Goal: Task Accomplishment & Management: Use online tool/utility

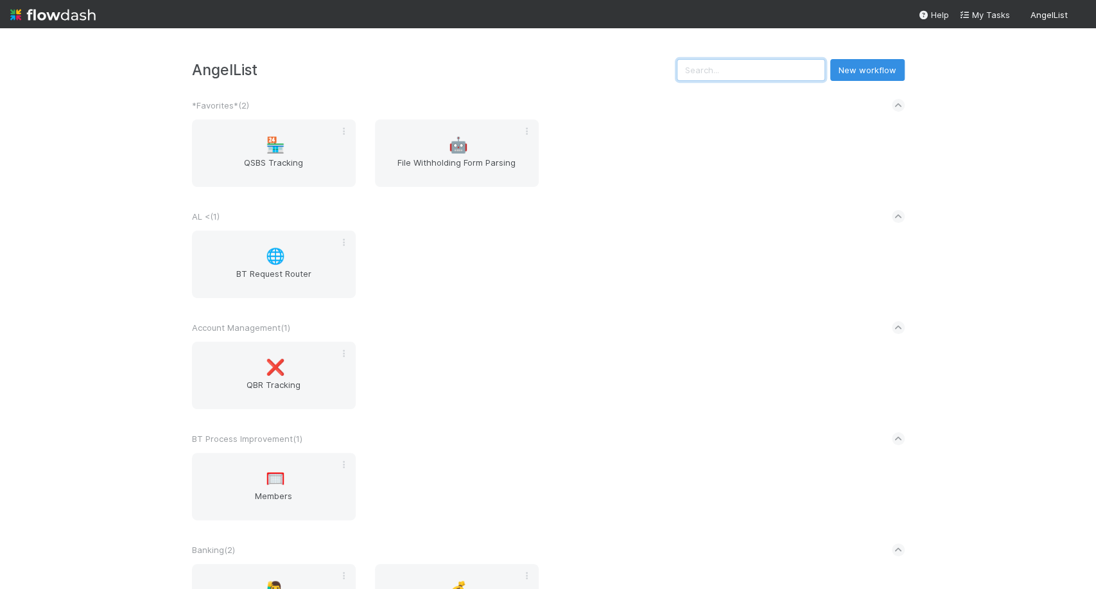
click at [740, 65] on input "text" at bounding box center [751, 70] width 148 height 22
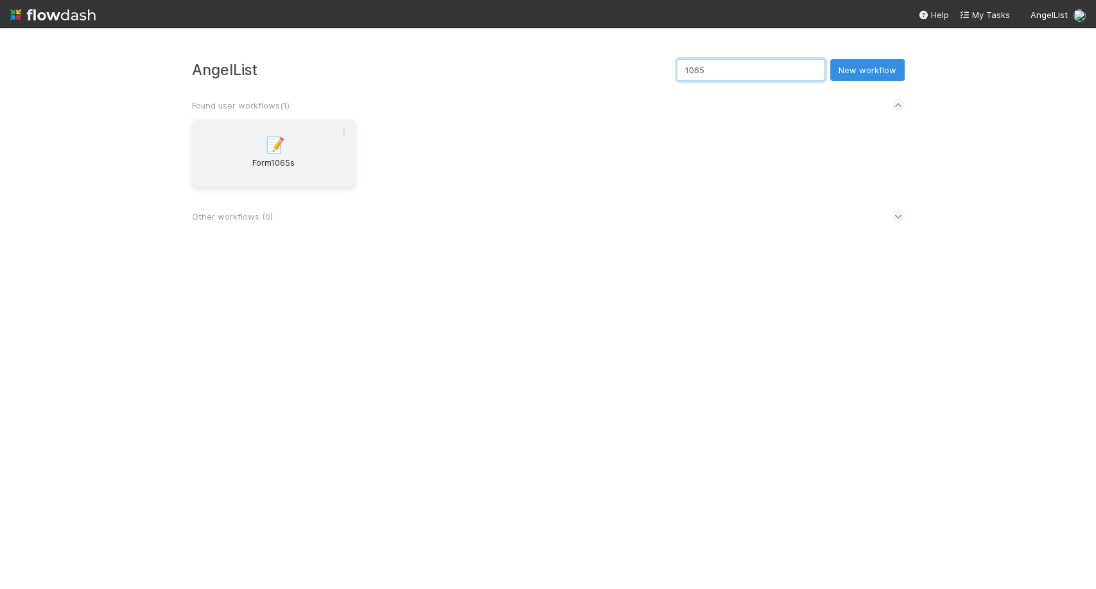
type input "1065"
click at [223, 173] on span "Form1065s" at bounding box center [273, 169] width 153 height 26
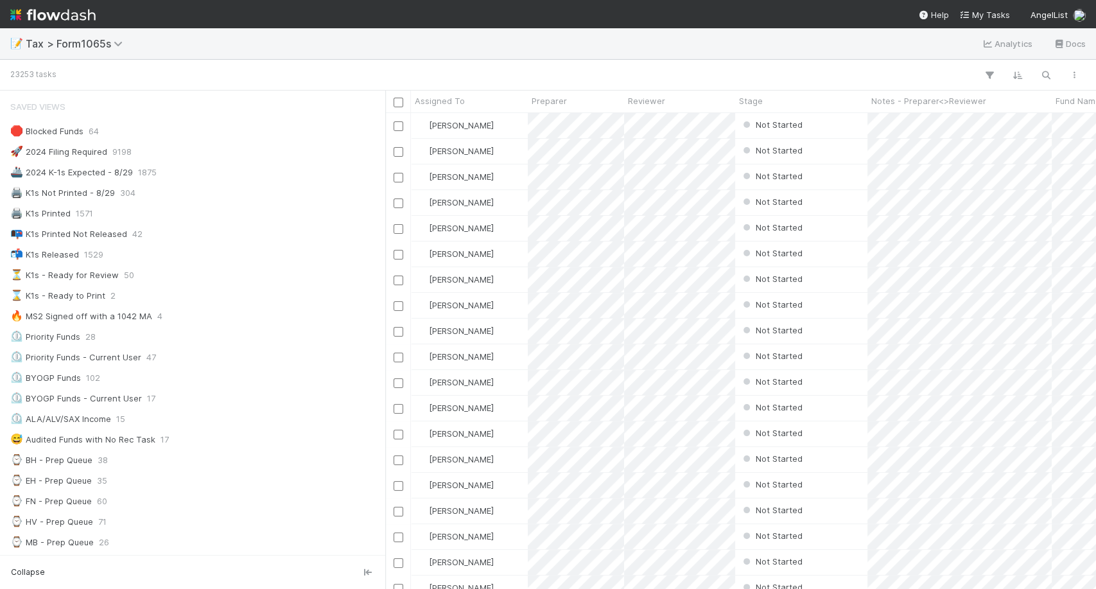
scroll to position [114, 0]
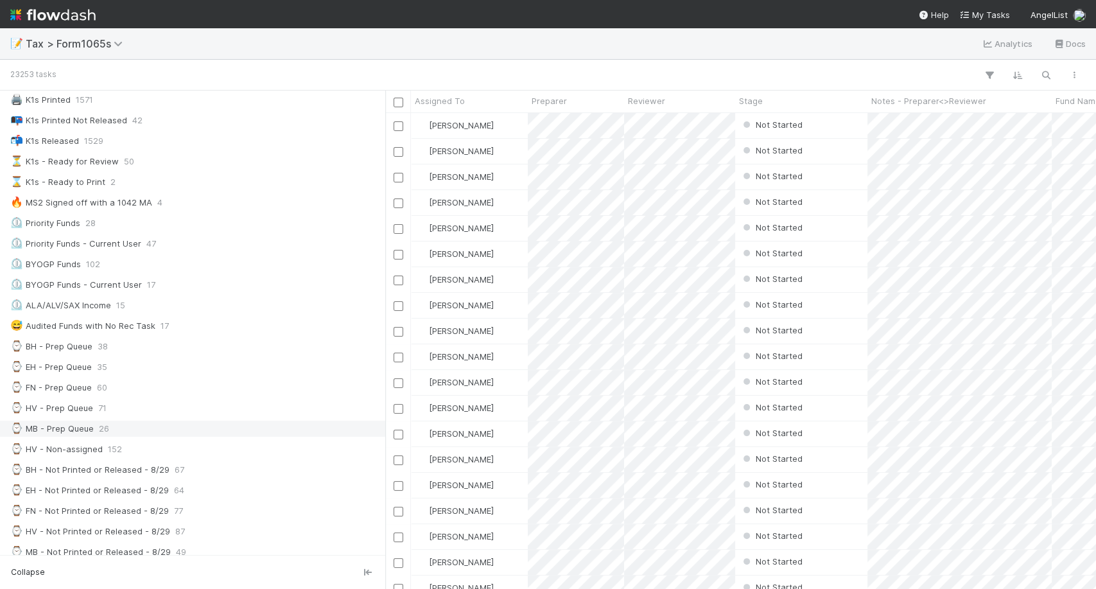
click at [120, 428] on div "⌚ MB - Prep Queue 26" at bounding box center [196, 429] width 372 height 16
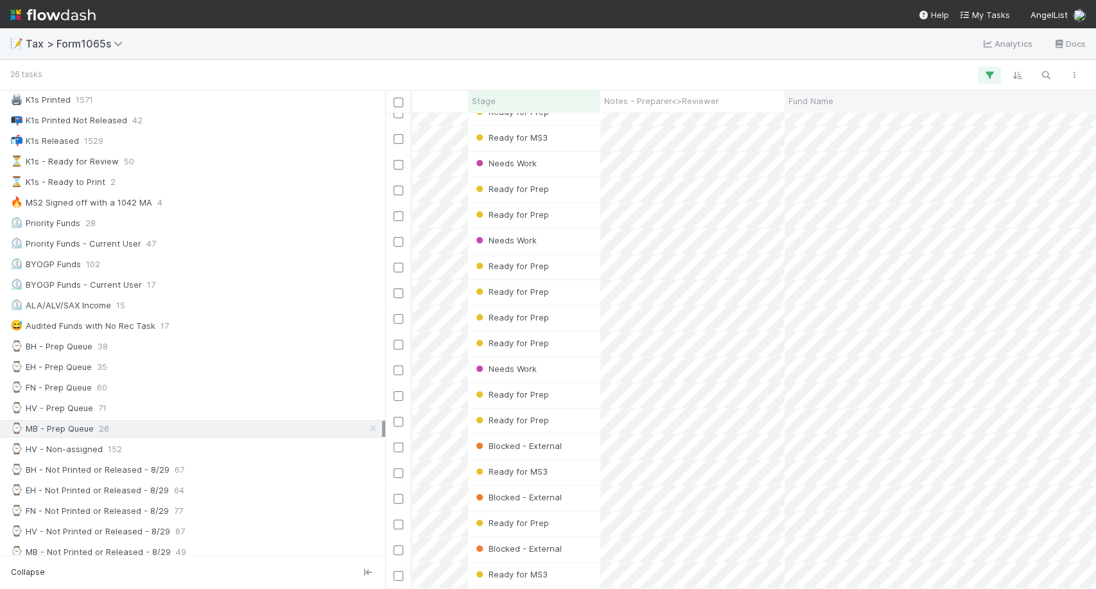
click at [832, 98] on span "Fund Name" at bounding box center [810, 100] width 45 height 13
click at [842, 117] on div "Sort A → Z" at bounding box center [861, 125] width 146 height 19
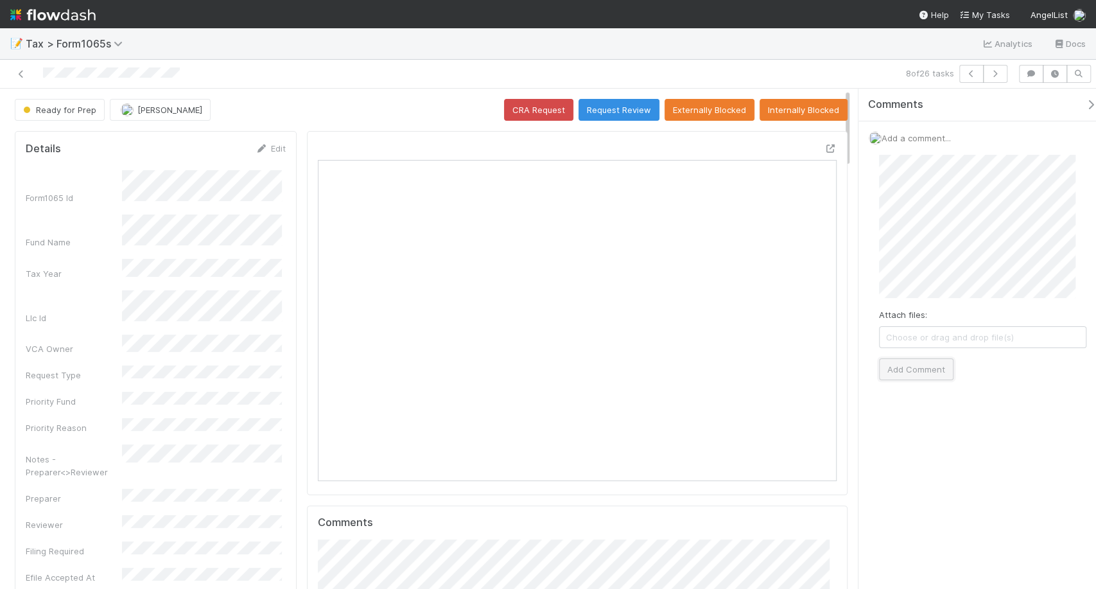
click at [925, 376] on button "Add Comment" at bounding box center [916, 369] width 74 height 22
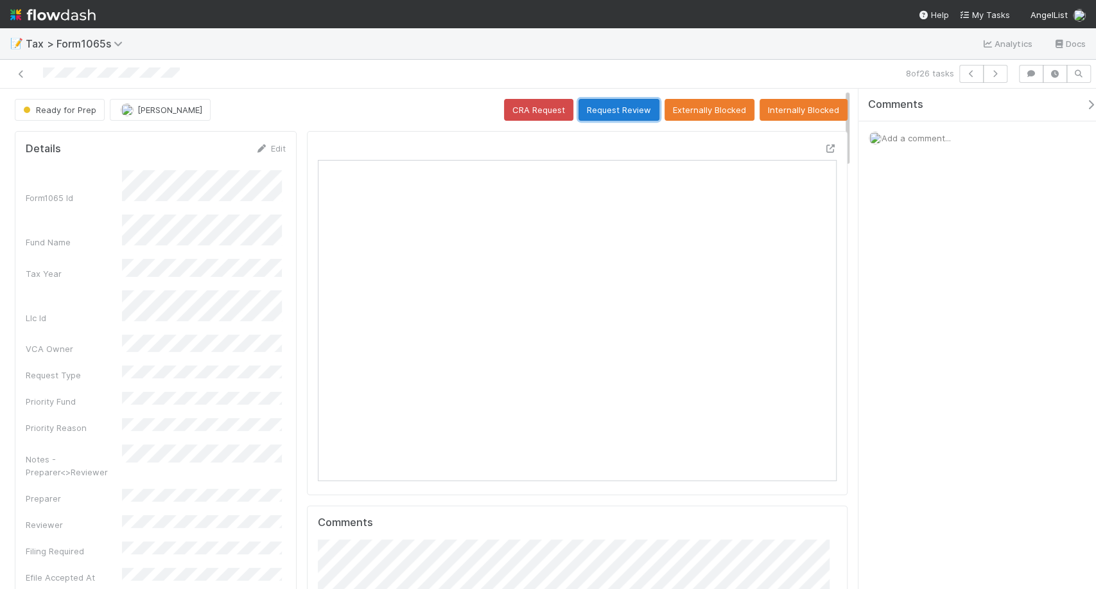
click at [629, 105] on button "Request Review" at bounding box center [619, 110] width 81 height 22
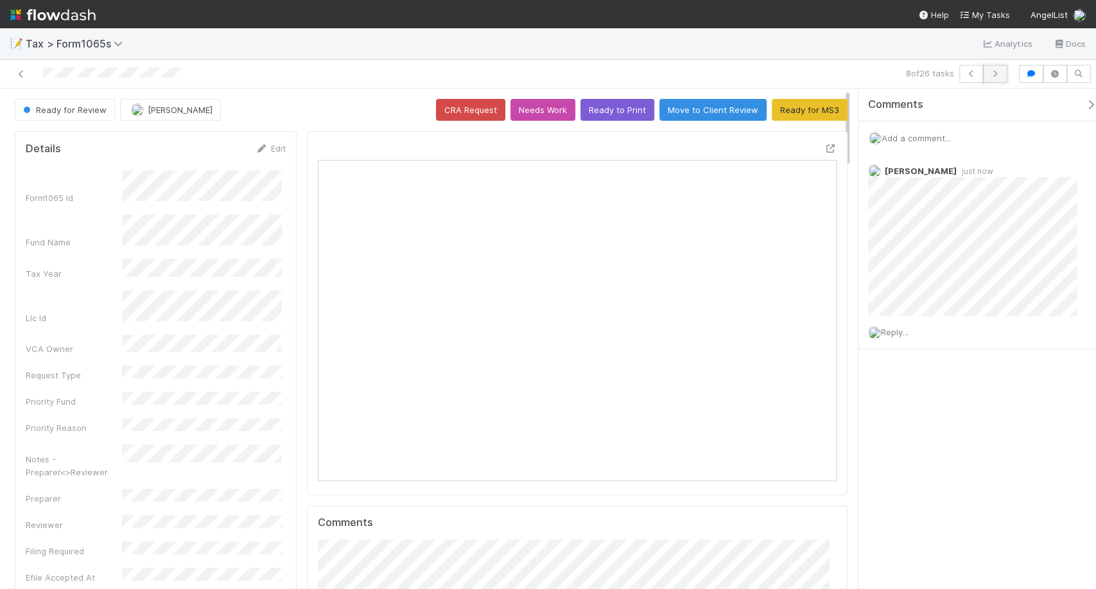
click at [999, 76] on icon "button" at bounding box center [995, 74] width 13 height 8
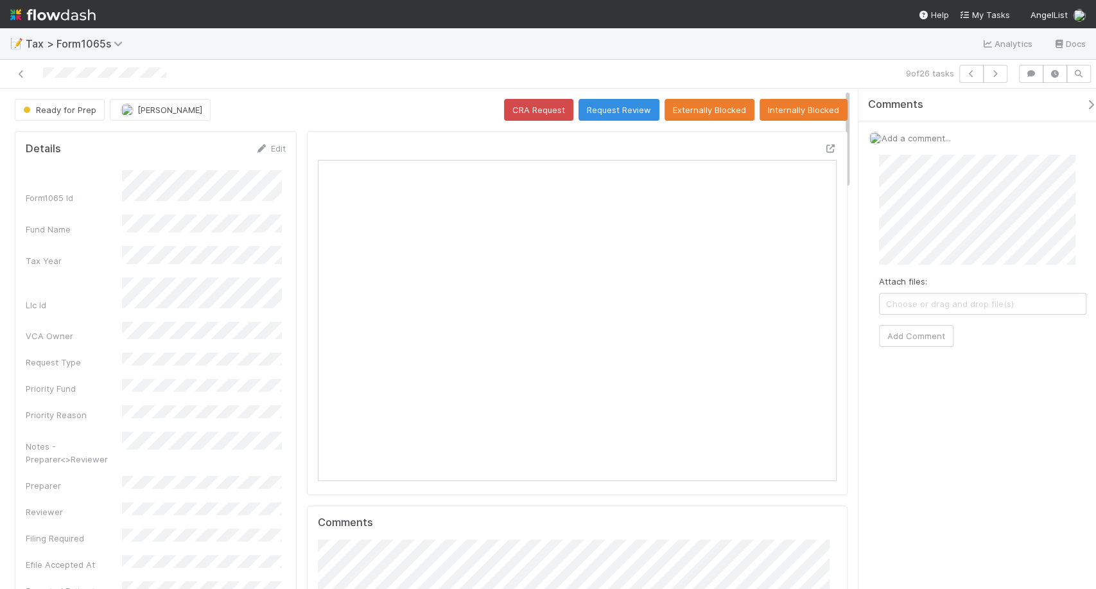
scroll to position [250, 501]
click at [905, 366] on button "Add Comment" at bounding box center [916, 369] width 74 height 22
click at [637, 117] on button "Request Review" at bounding box center [619, 110] width 81 height 22
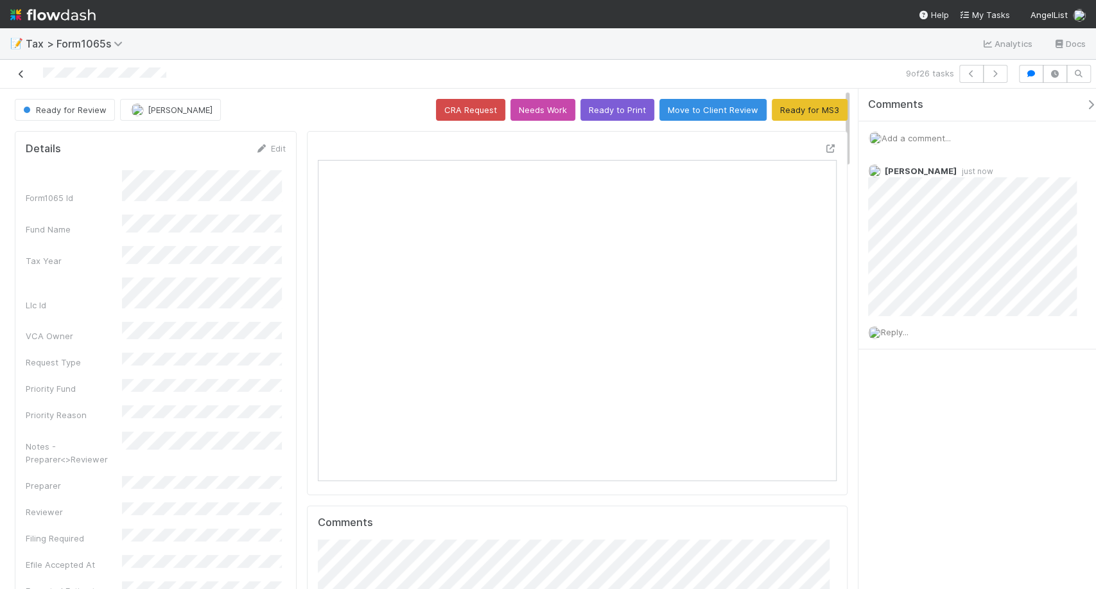
click at [24, 76] on icon at bounding box center [21, 74] width 13 height 8
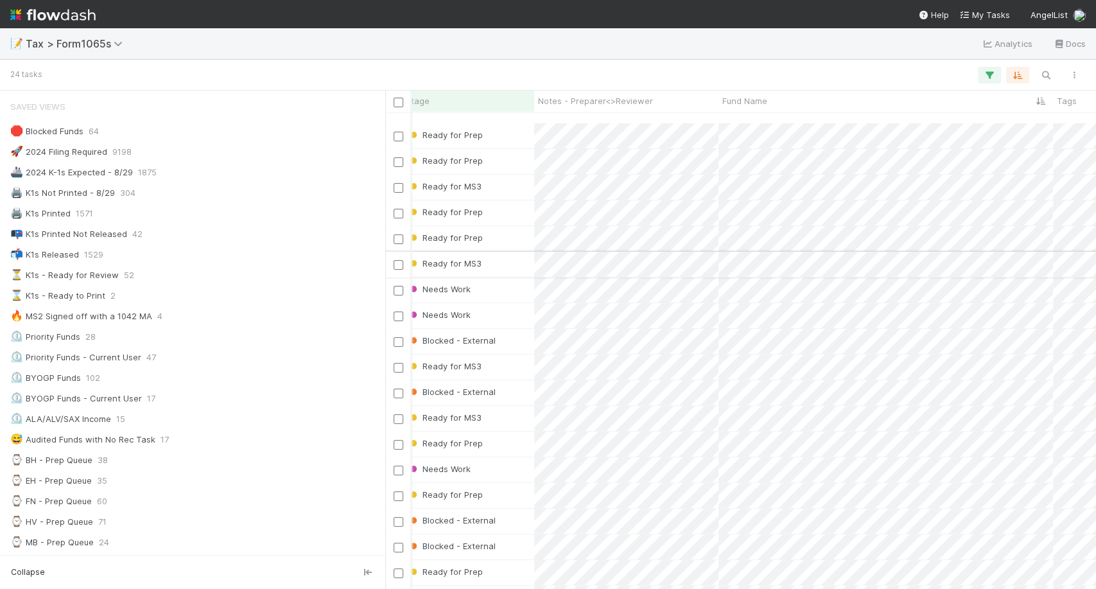
scroll to position [66, 333]
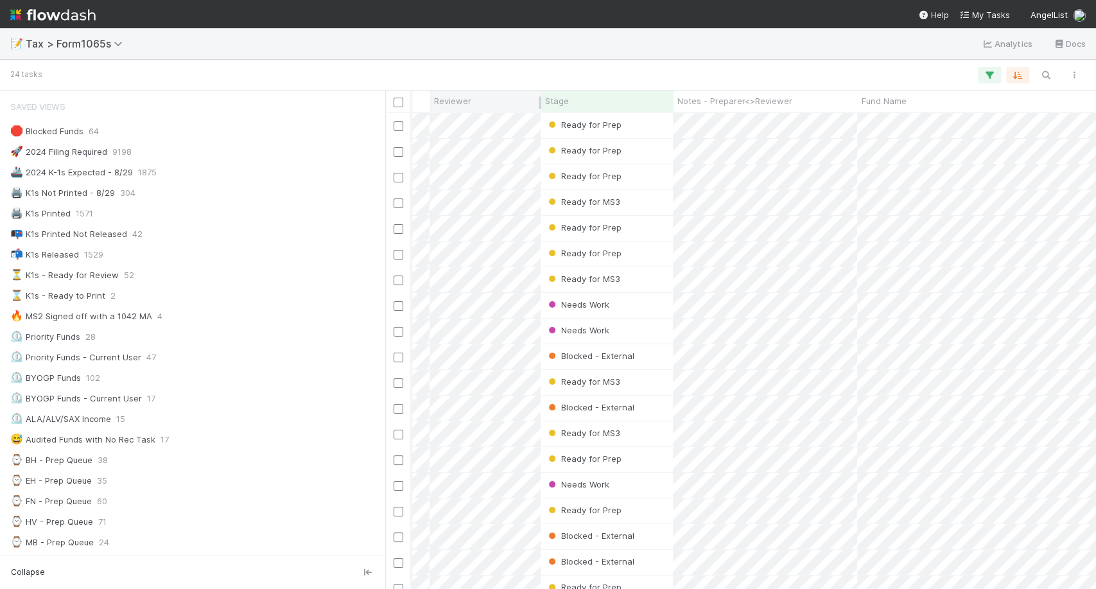
scroll to position [0, 194]
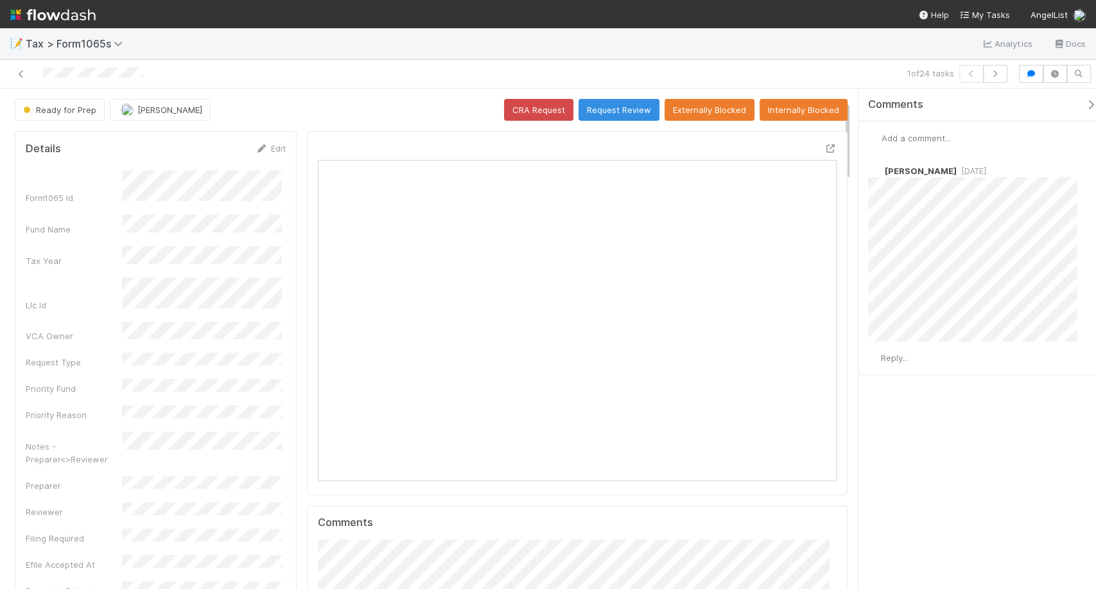
scroll to position [157, 0]
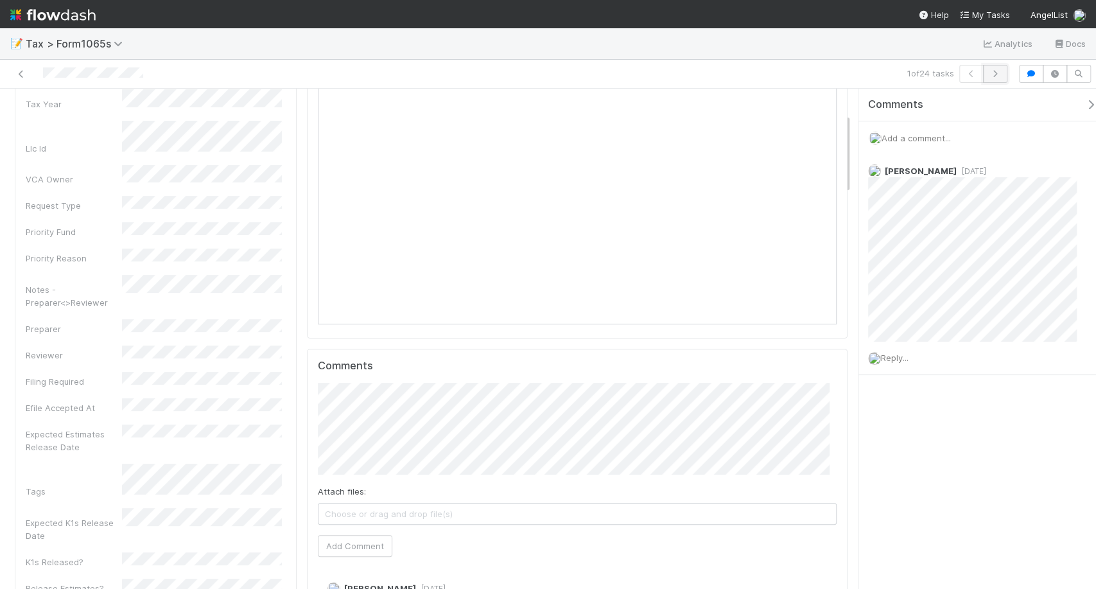
click at [996, 76] on icon "button" at bounding box center [995, 74] width 13 height 8
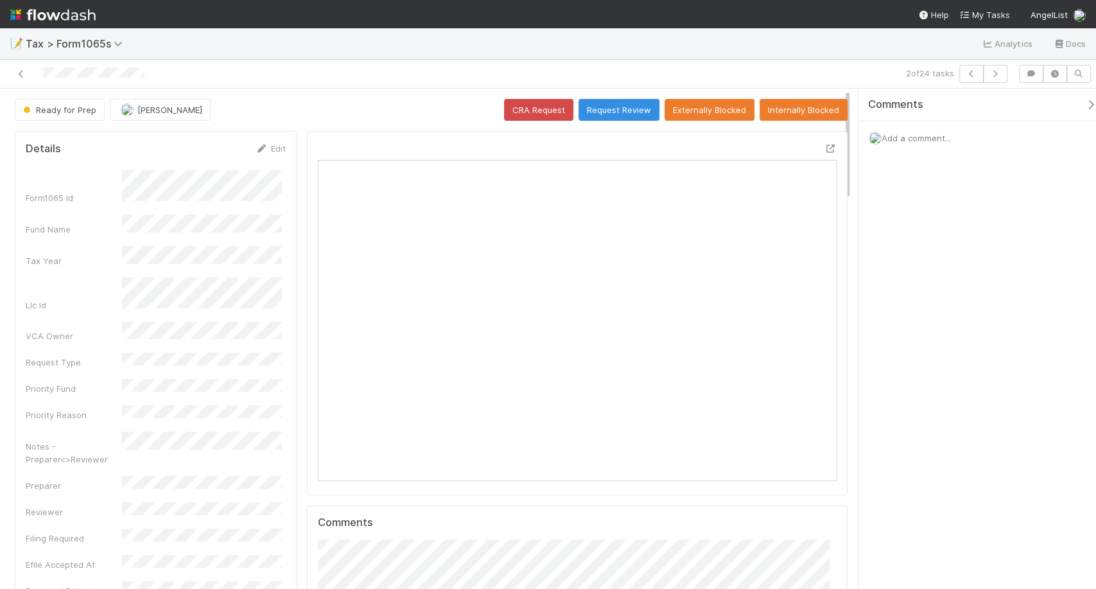
scroll to position [250, 245]
click at [621, 114] on button "Request Review" at bounding box center [619, 110] width 81 height 22
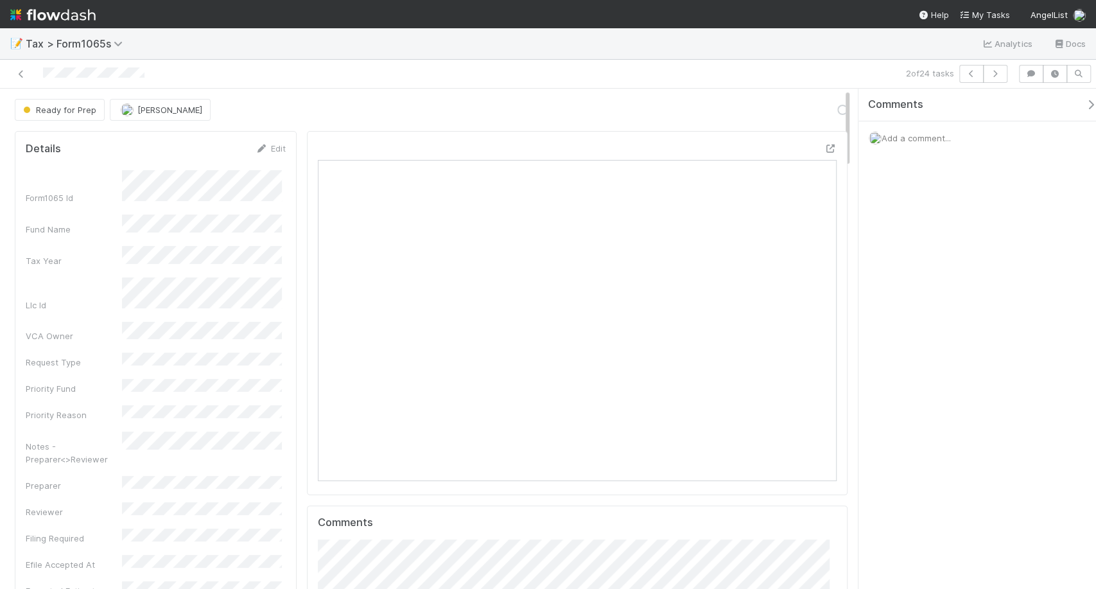
click at [620, 108] on div "Ready for Prep Michael Binck Loading..." at bounding box center [431, 110] width 833 height 22
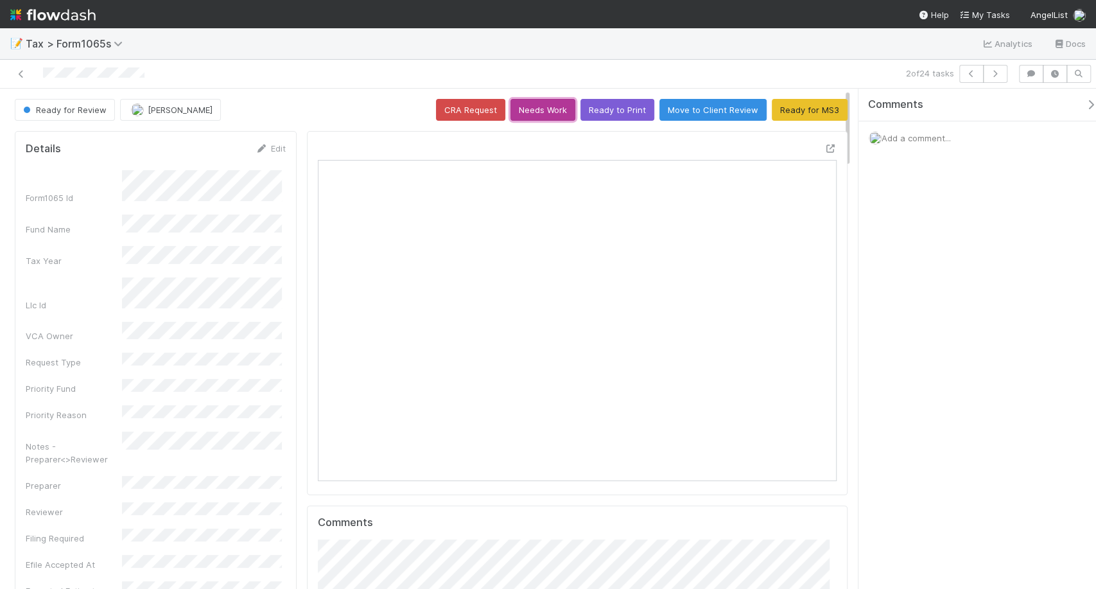
click at [540, 112] on button "Needs Work" at bounding box center [542, 110] width 65 height 22
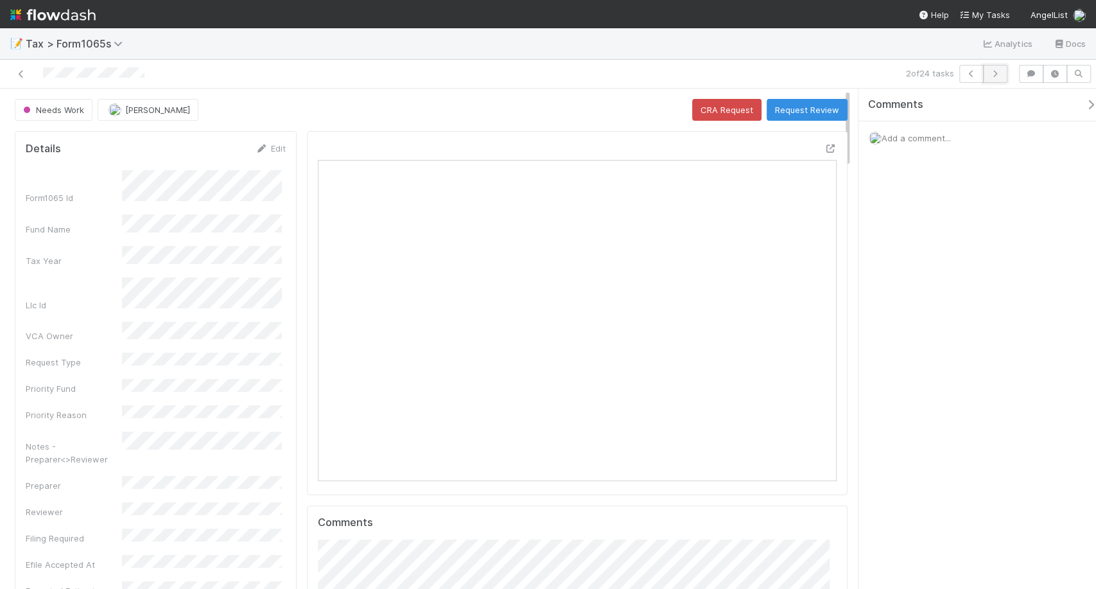
click at [997, 78] on button "button" at bounding box center [995, 74] width 24 height 18
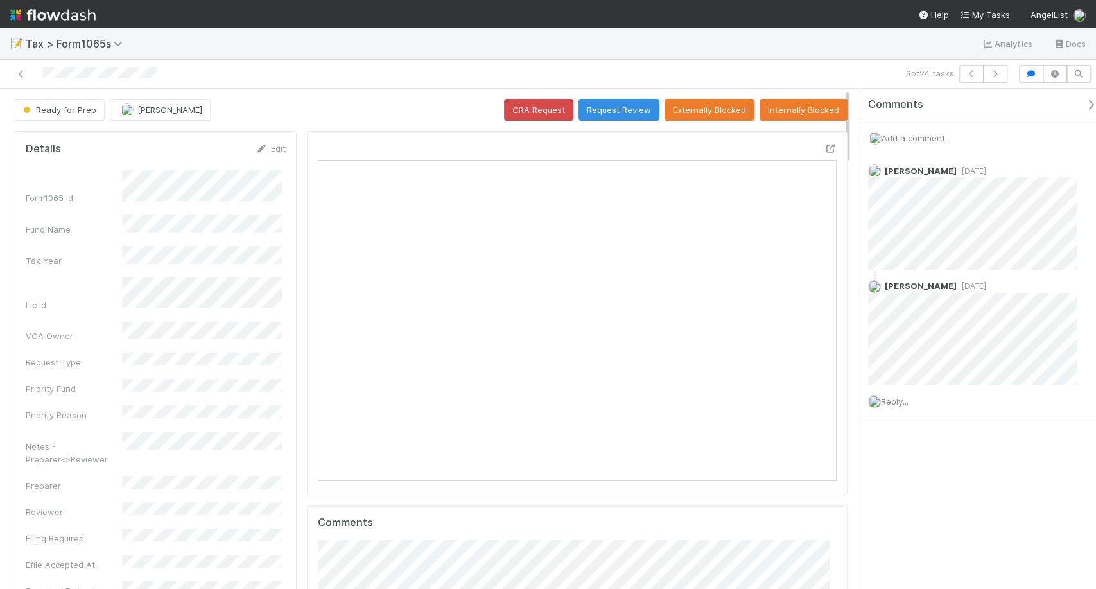
scroll to position [250, 245]
click at [24, 73] on icon at bounding box center [21, 74] width 13 height 8
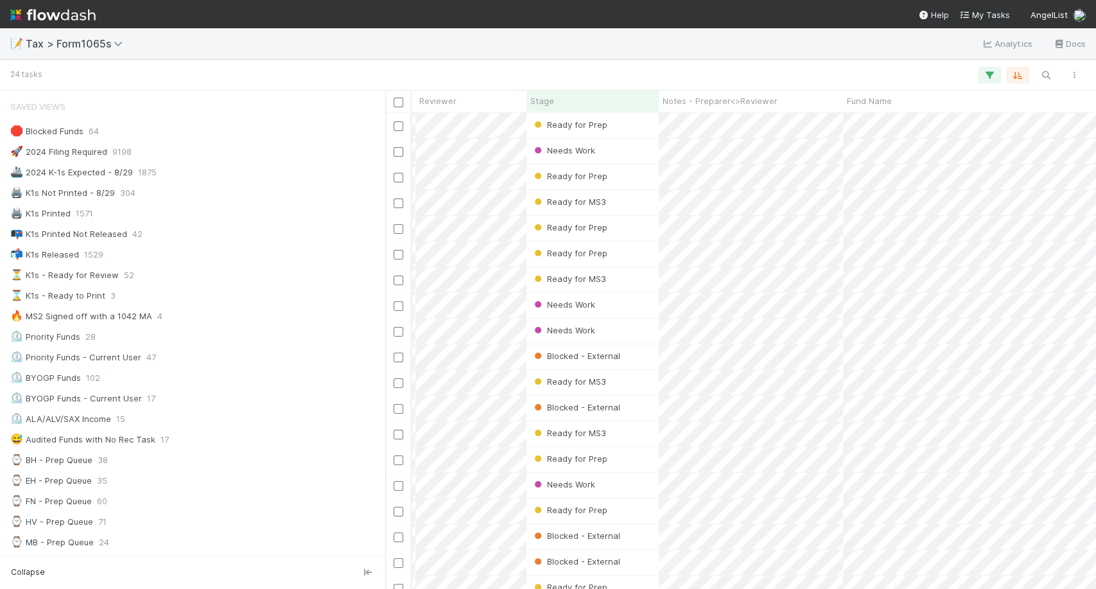
scroll to position [0, 208]
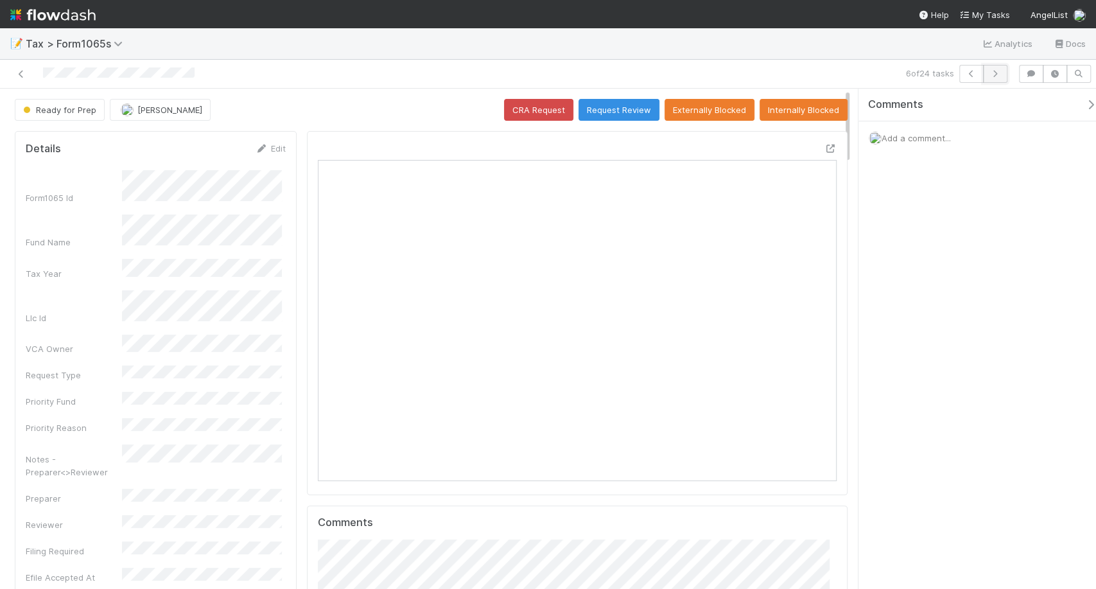
click at [995, 74] on icon "button" at bounding box center [995, 74] width 13 height 8
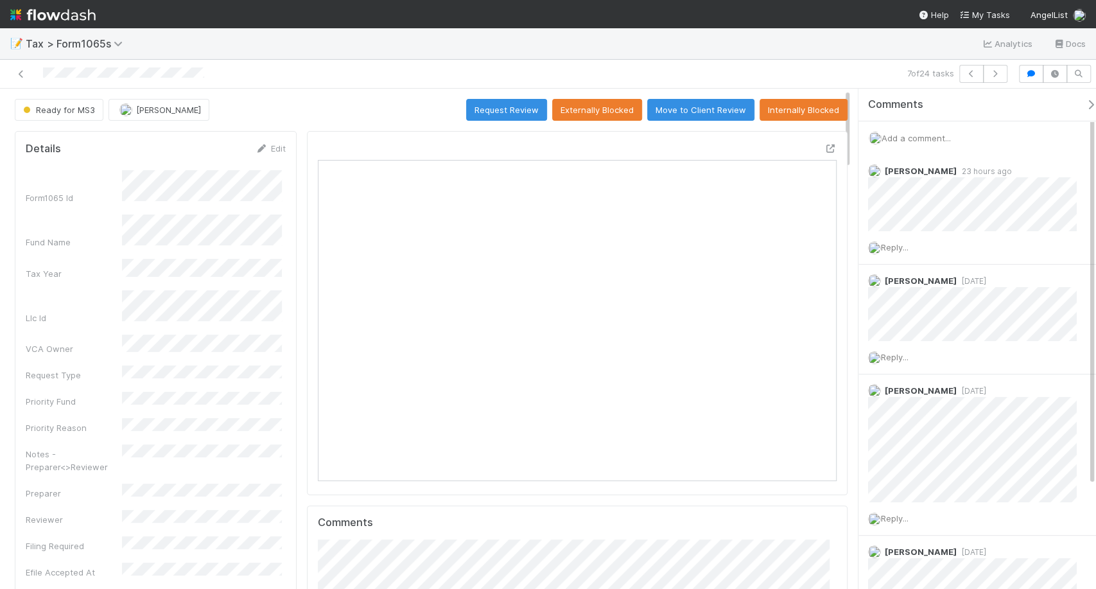
scroll to position [250, 501]
click at [996, 70] on icon "button" at bounding box center [995, 74] width 13 height 8
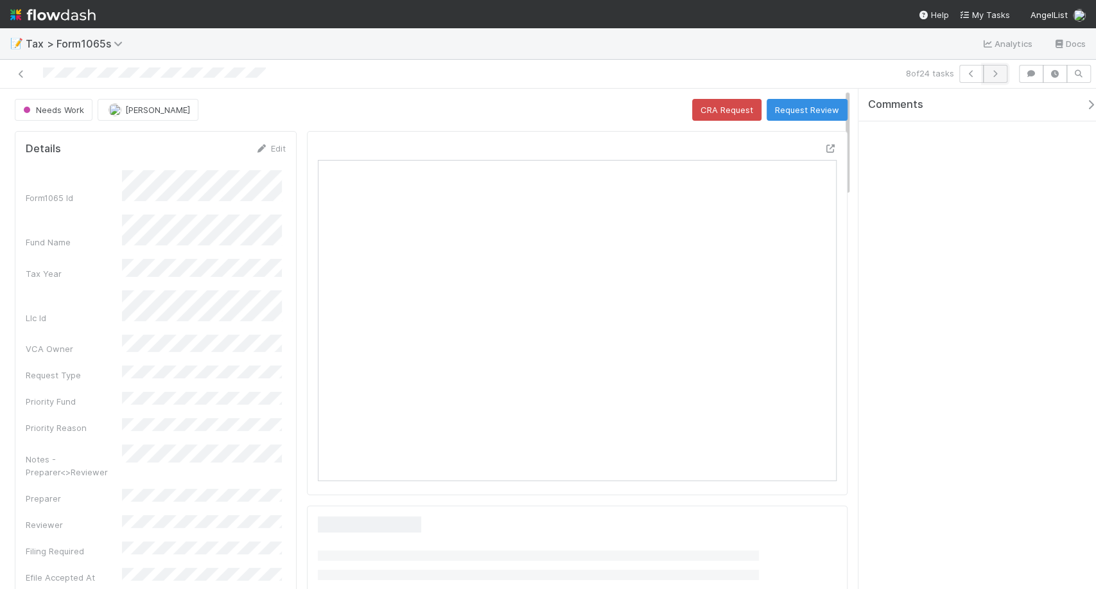
click at [998, 68] on button "button" at bounding box center [995, 74] width 24 height 18
click at [999, 76] on icon "button" at bounding box center [995, 74] width 13 height 8
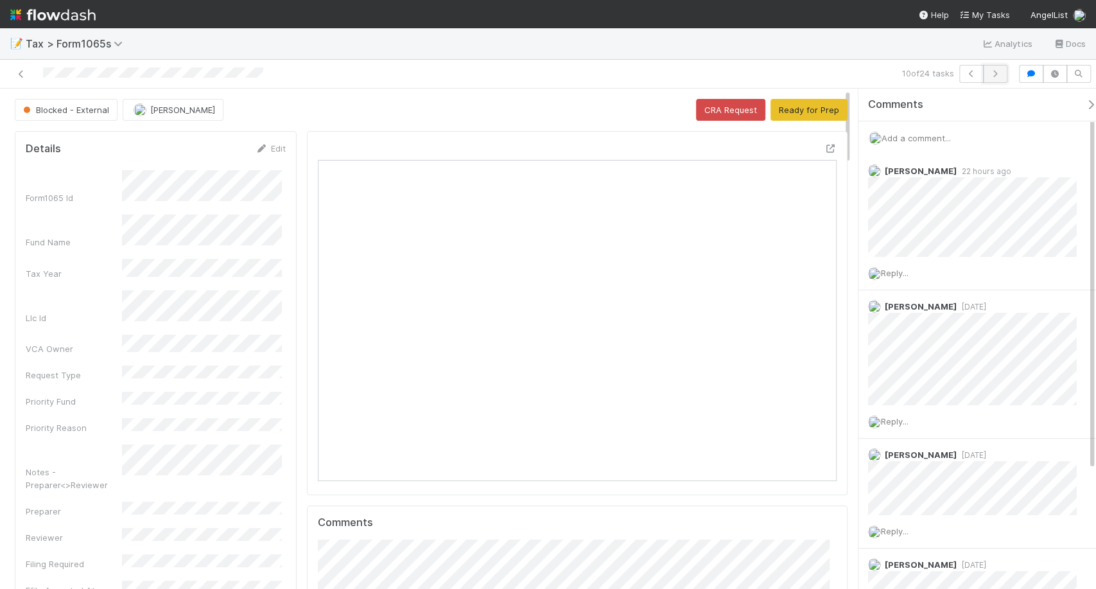
click at [992, 75] on icon "button" at bounding box center [995, 74] width 13 height 8
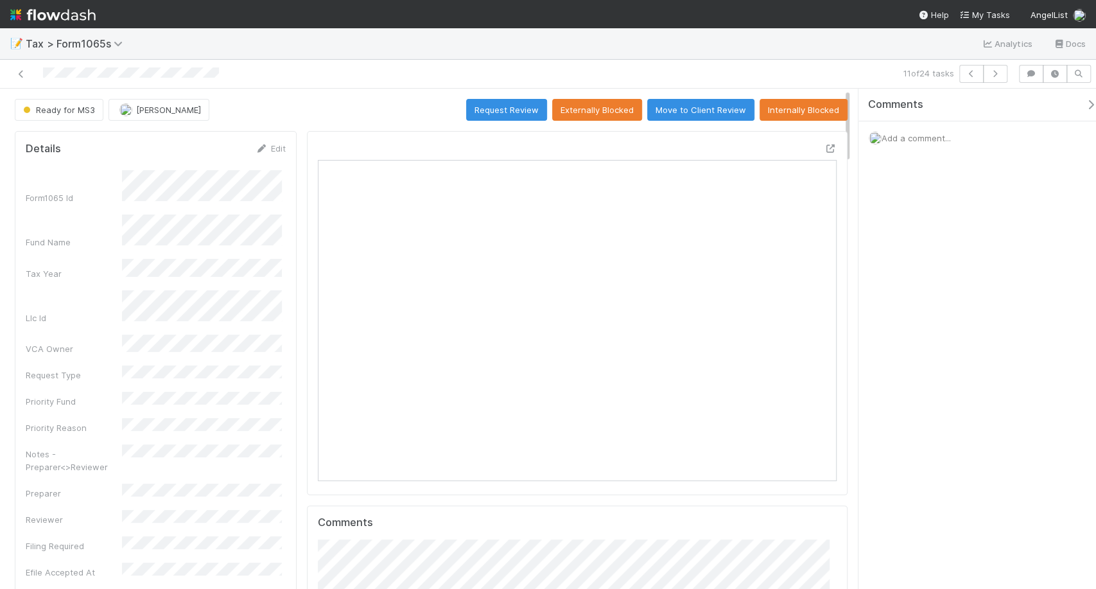
scroll to position [250, 245]
click at [21, 75] on icon at bounding box center [21, 74] width 13 height 8
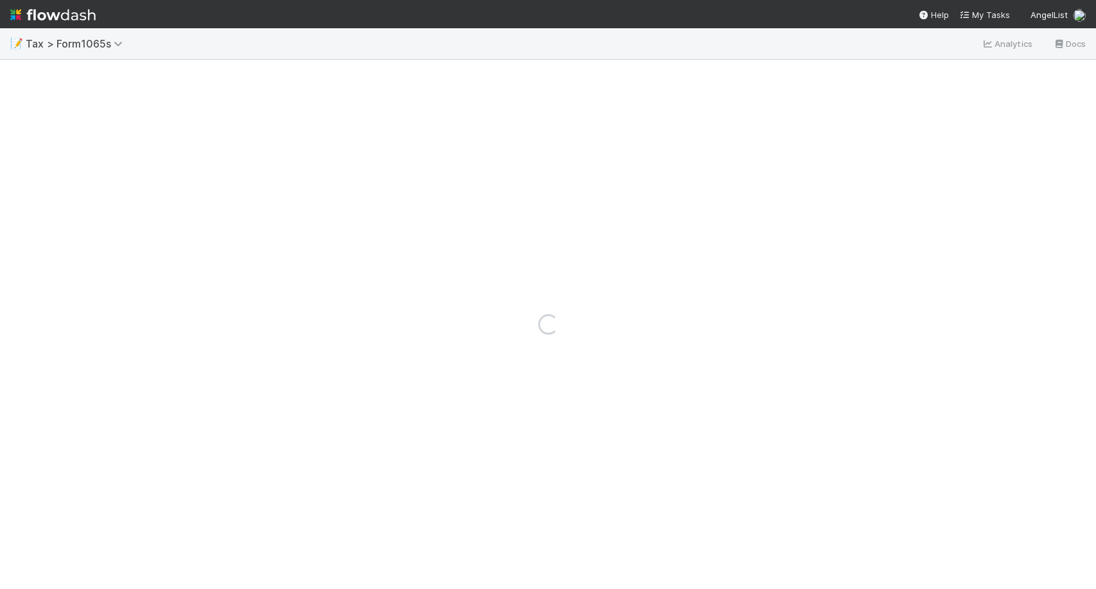
click at [22, 72] on div "Loading..." at bounding box center [548, 324] width 1096 height 529
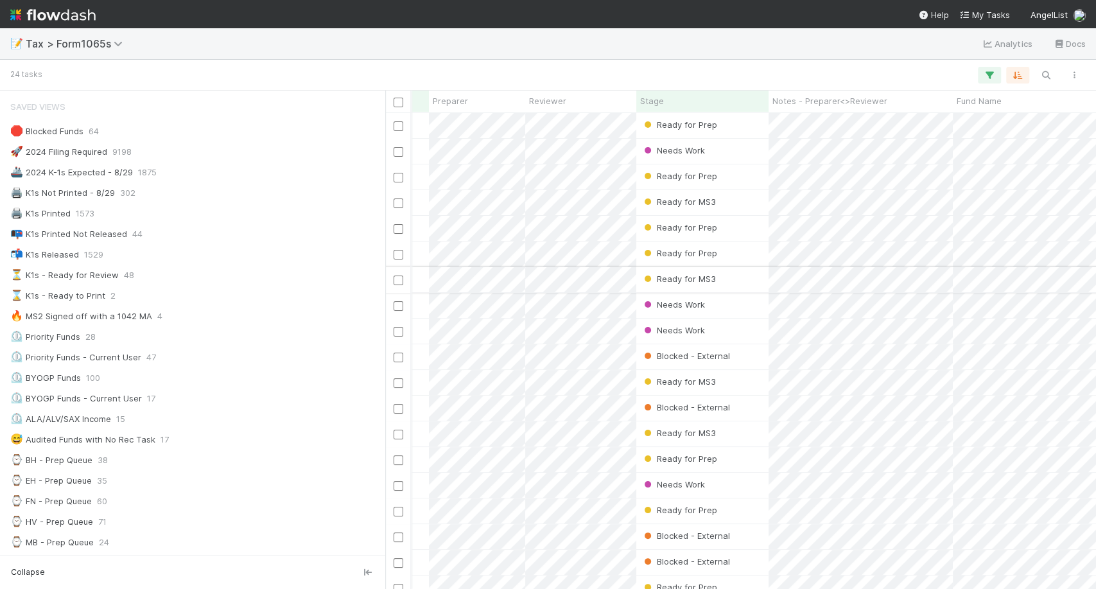
scroll to position [0, 308]
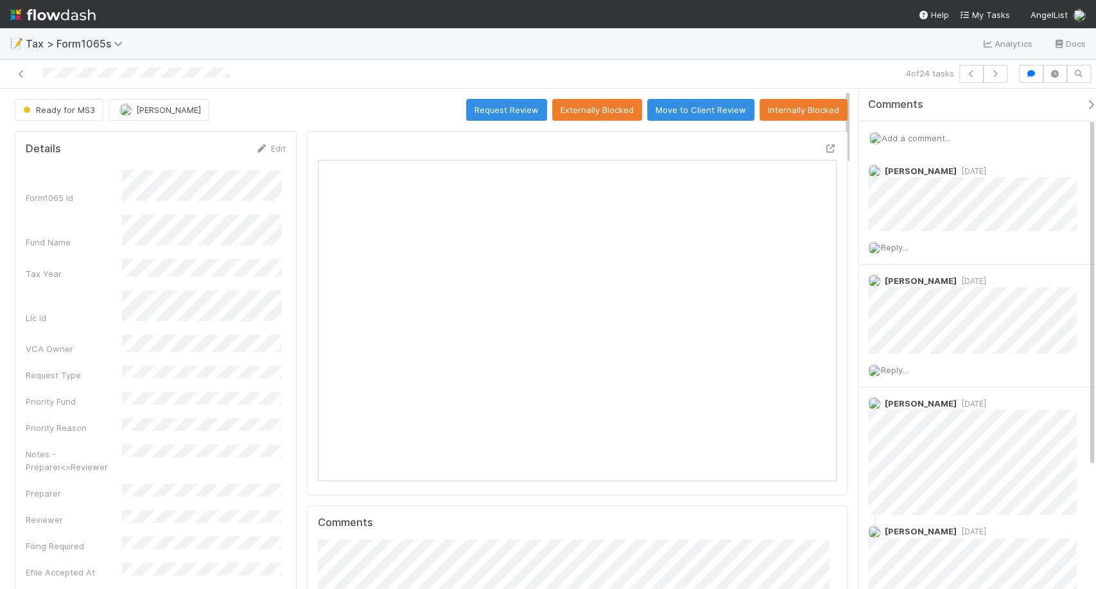
scroll to position [250, 501]
click at [22, 74] on icon at bounding box center [21, 74] width 13 height 8
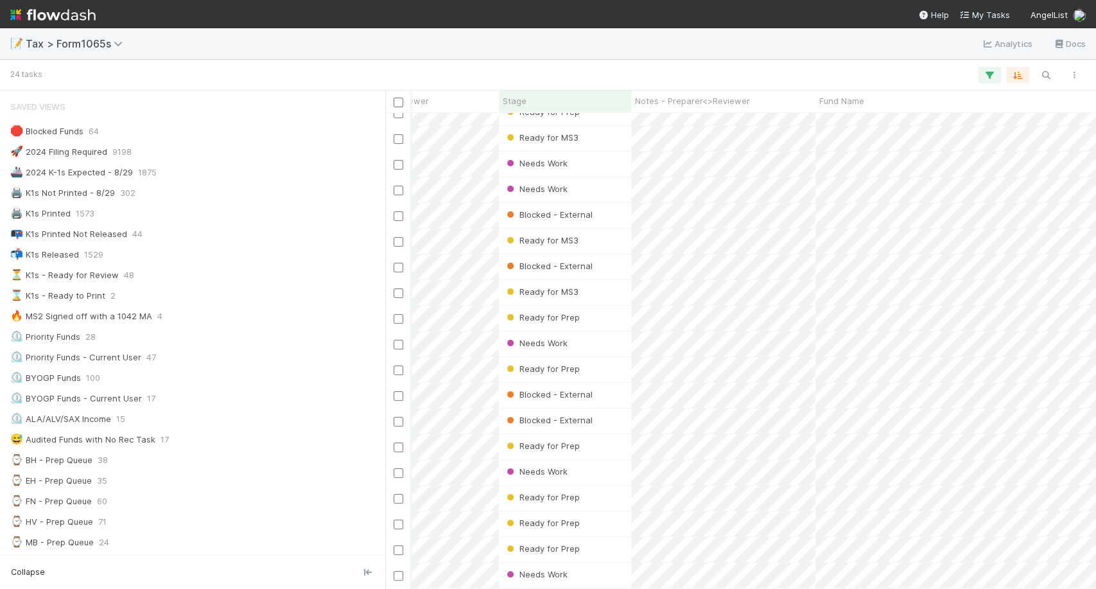
scroll to position [0, 236]
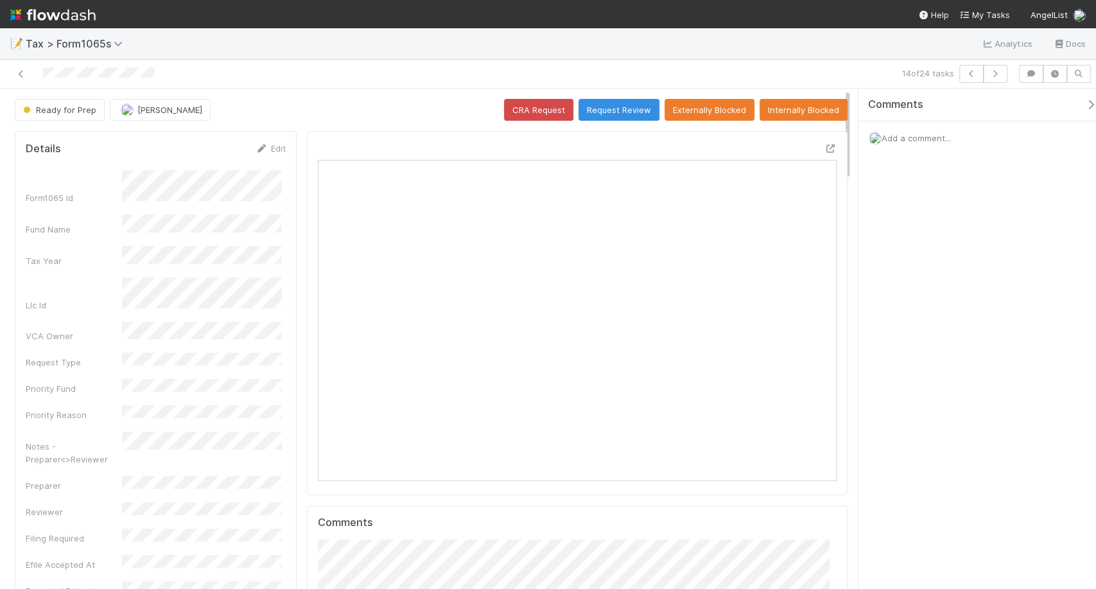
click at [901, 138] on span "Add a comment..." at bounding box center [916, 138] width 69 height 10
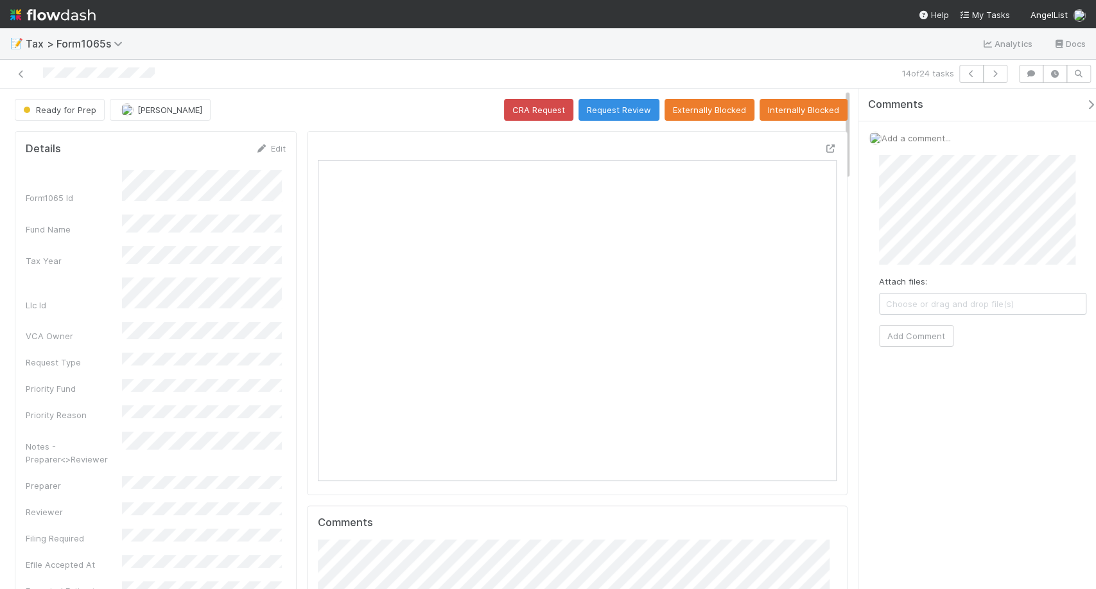
click at [922, 348] on div "Attach files: Choose or drag and drop file(s) Add Comment" at bounding box center [983, 250] width 228 height 213
click at [920, 342] on button "Add Comment" at bounding box center [916, 336] width 74 height 22
copy div
click at [623, 114] on button "Request Review" at bounding box center [619, 110] width 81 height 22
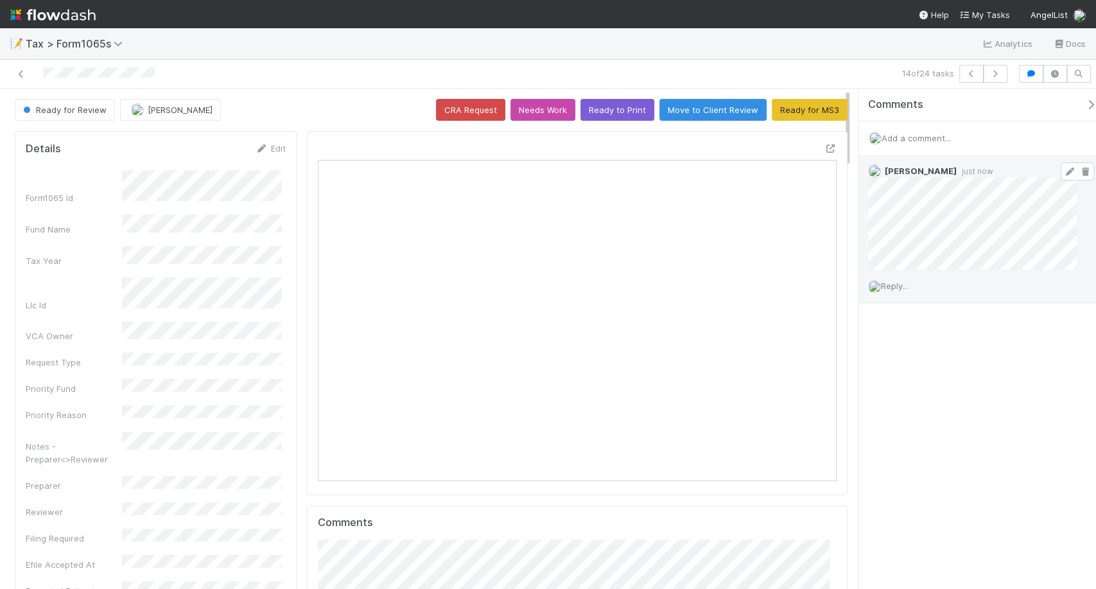
copy div
click at [59, 14] on img at bounding box center [52, 15] width 85 height 22
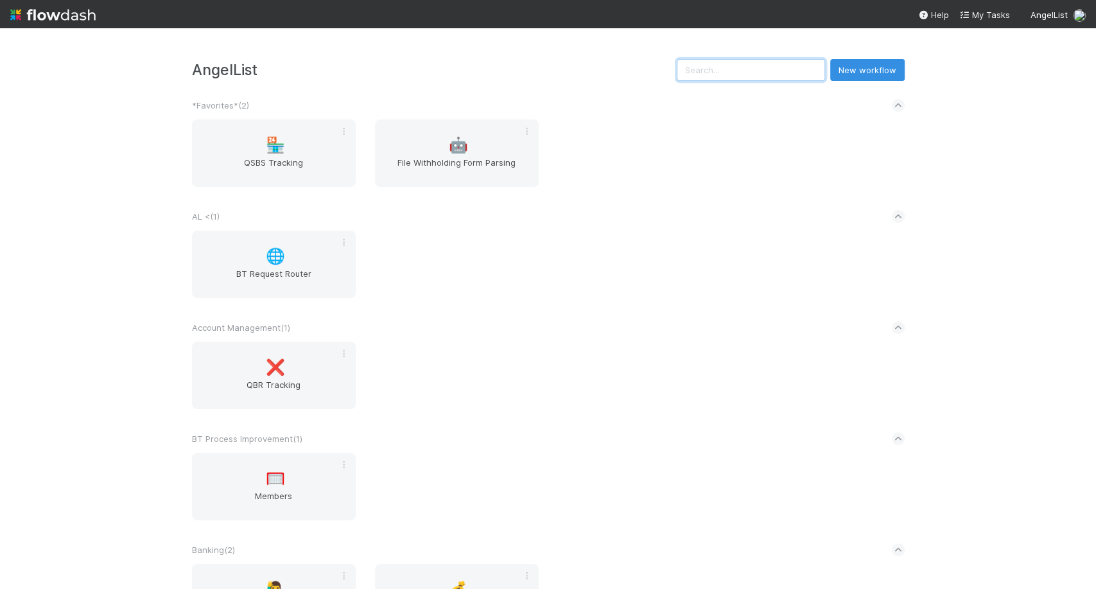
click at [747, 64] on input "text" at bounding box center [751, 70] width 148 height 22
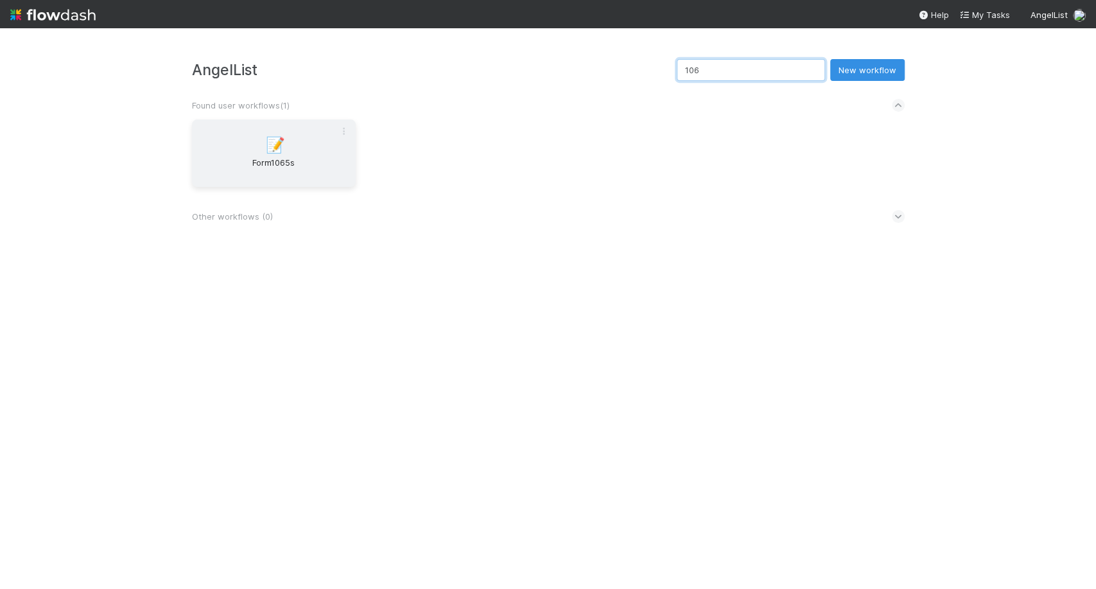
type input "106"
click at [229, 167] on span "Form1065s" at bounding box center [273, 169] width 153 height 26
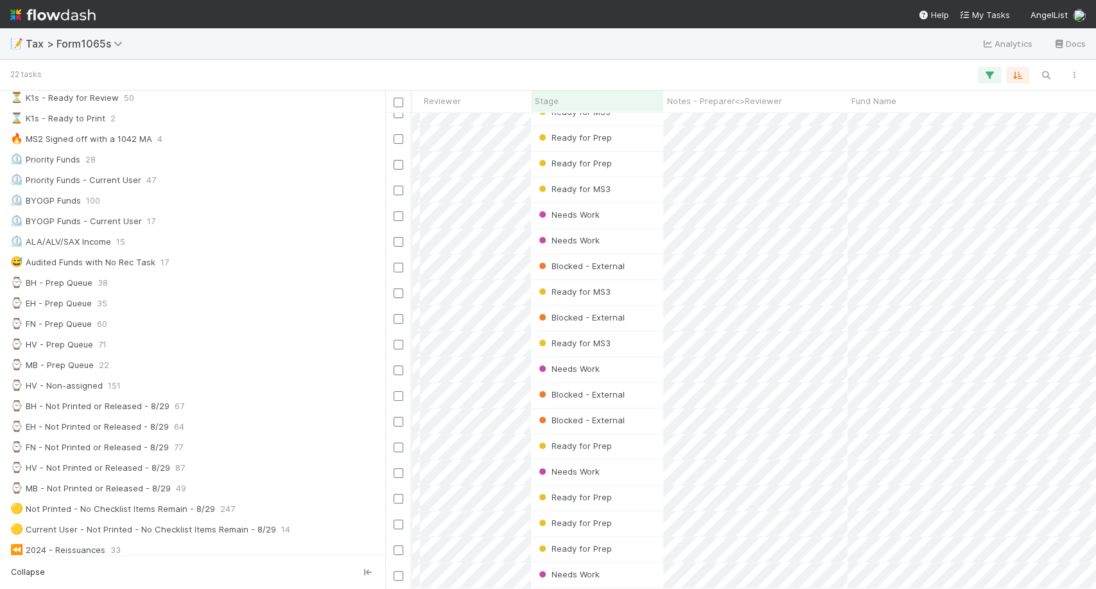
scroll to position [0, 204]
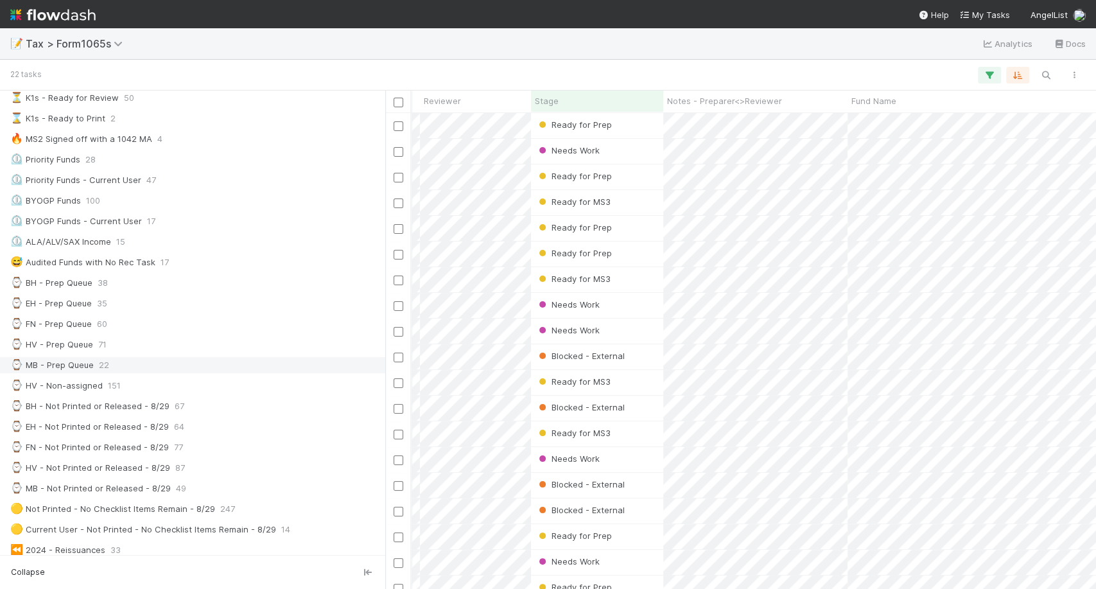
click at [187, 366] on div "⌚ MB - Prep Queue 22" at bounding box center [196, 365] width 372 height 16
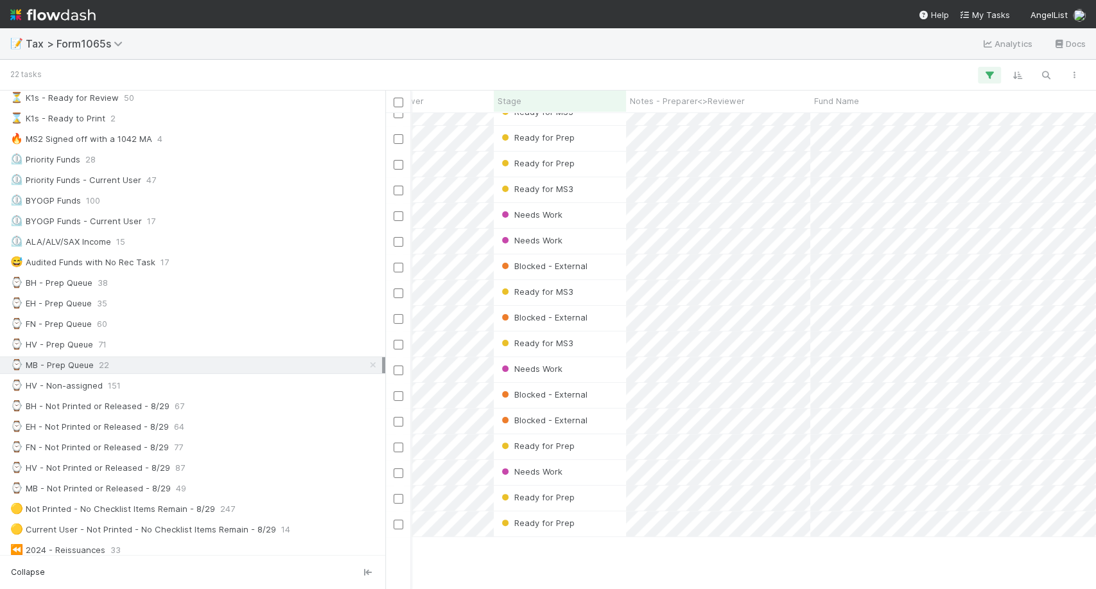
scroll to position [0, 259]
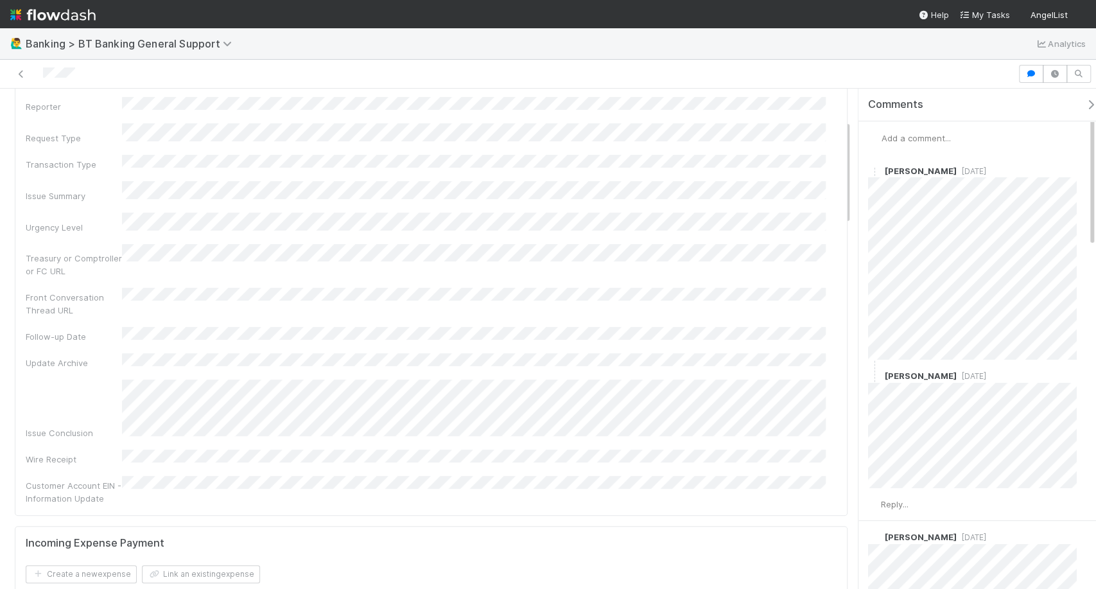
scroll to position [149, 0]
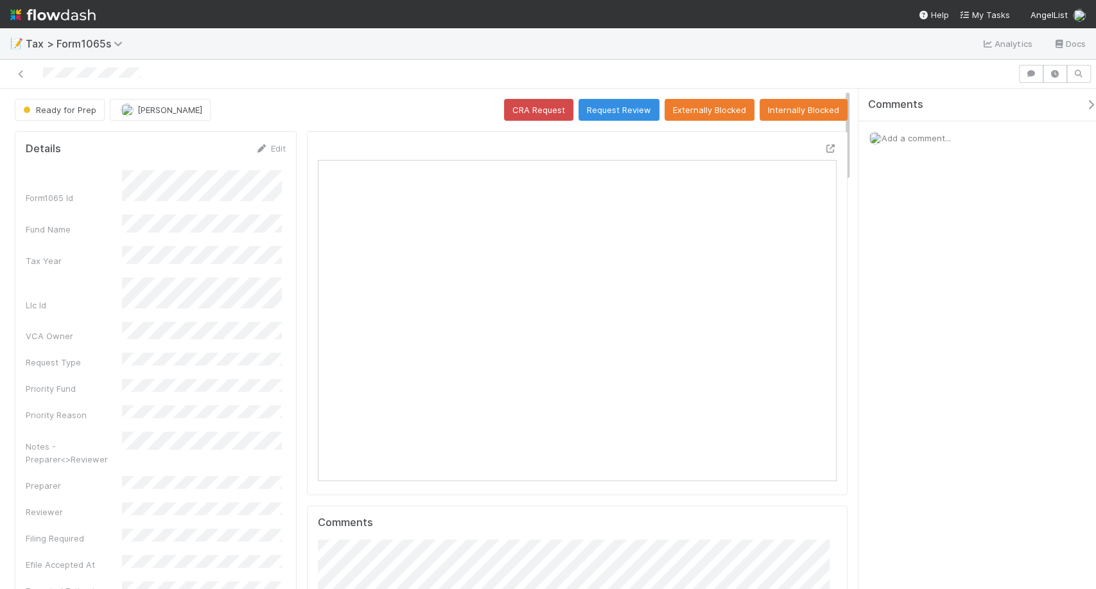
scroll to position [250, 501]
click at [946, 133] on span "Add a comment..." at bounding box center [916, 138] width 69 height 10
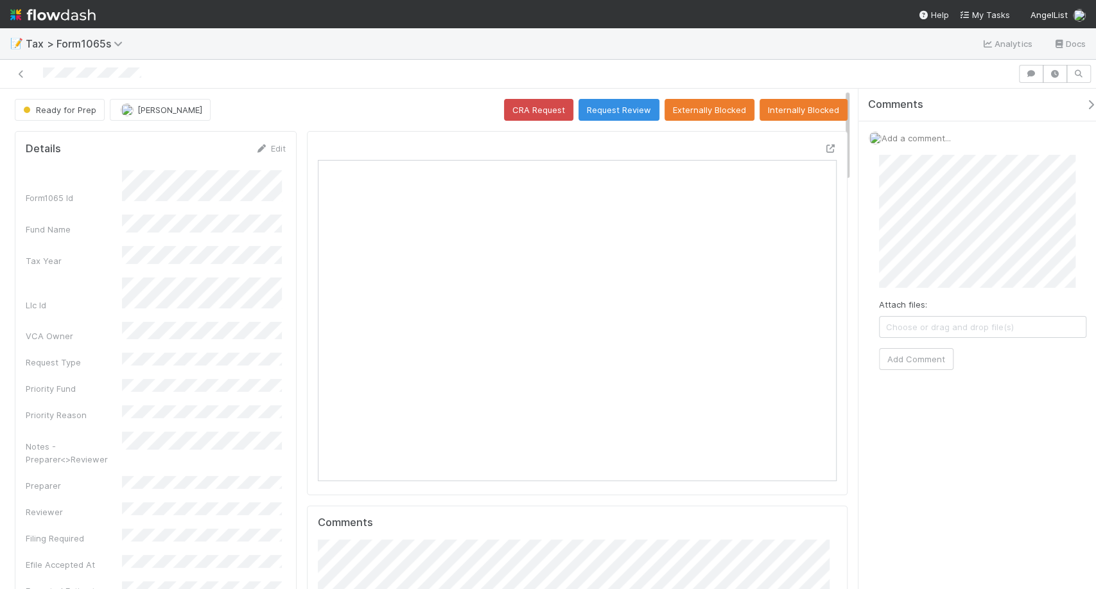
click at [903, 339] on div "Attach files: Choose or drag and drop file(s) Add Comment" at bounding box center [982, 262] width 207 height 215
click at [903, 360] on button "Add Comment" at bounding box center [916, 359] width 74 height 22
click at [616, 118] on button "Request Review" at bounding box center [619, 110] width 81 height 22
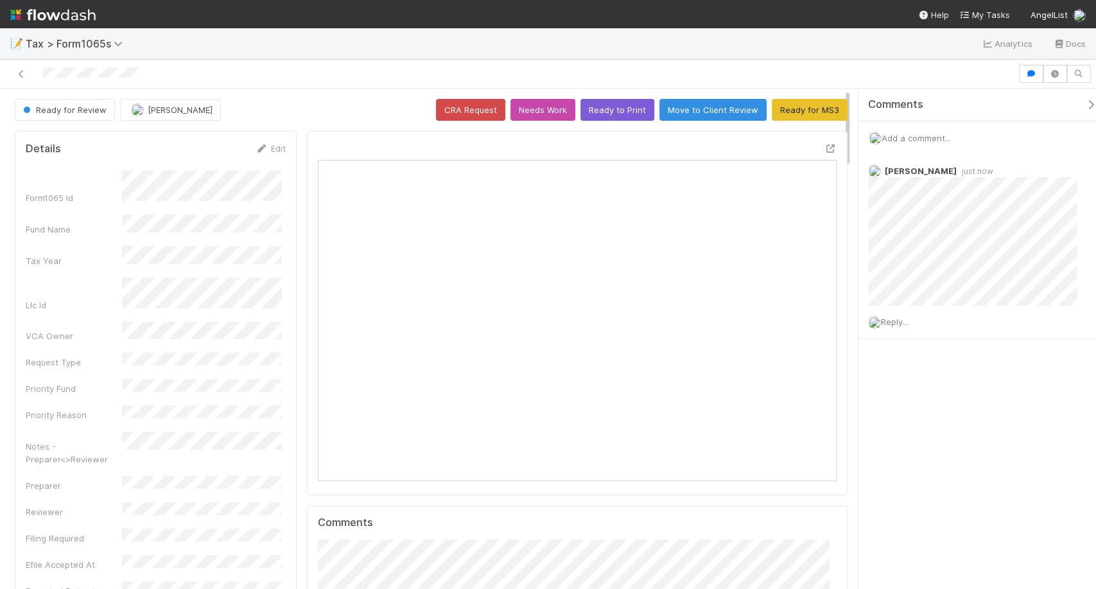
click at [92, 16] on img at bounding box center [52, 15] width 85 height 22
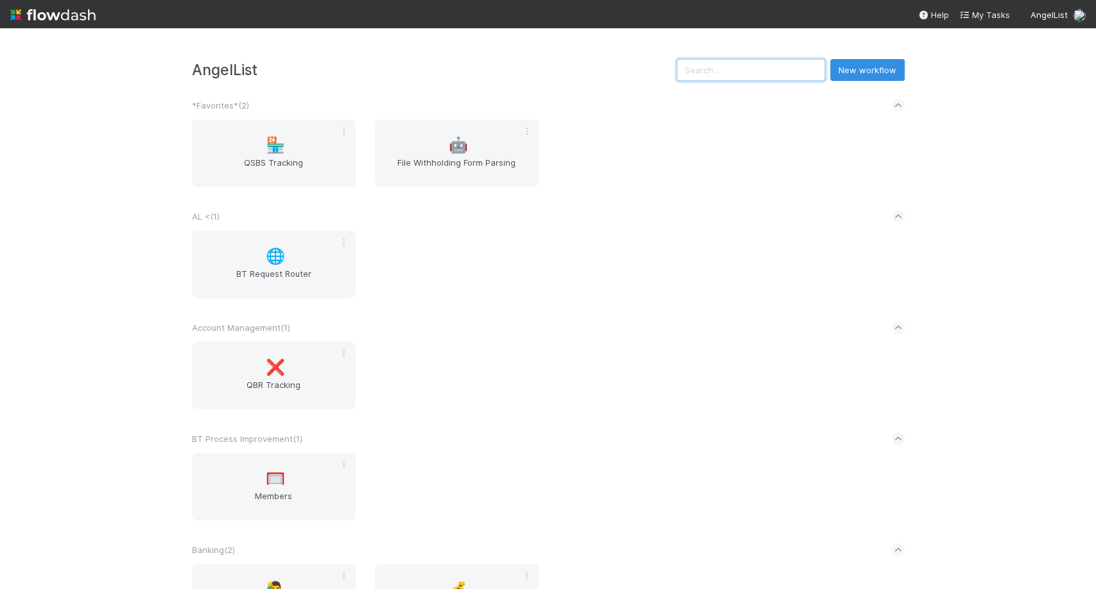
click at [720, 69] on input "text" at bounding box center [751, 70] width 148 height 22
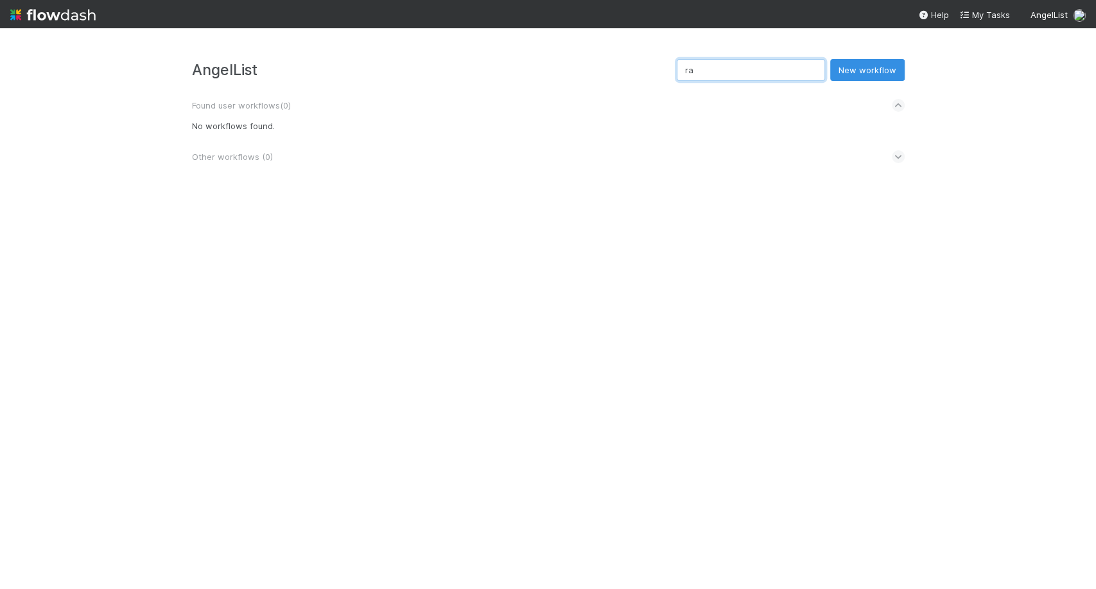
type input "r"
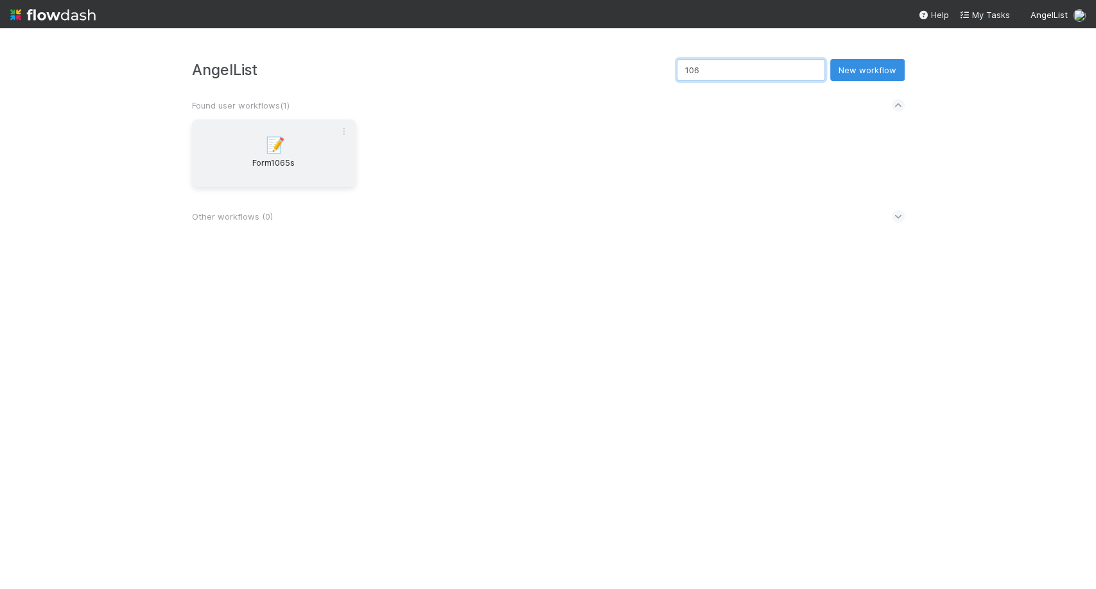
type input "106"
click at [348, 173] on span "Form1065s" at bounding box center [273, 169] width 153 height 26
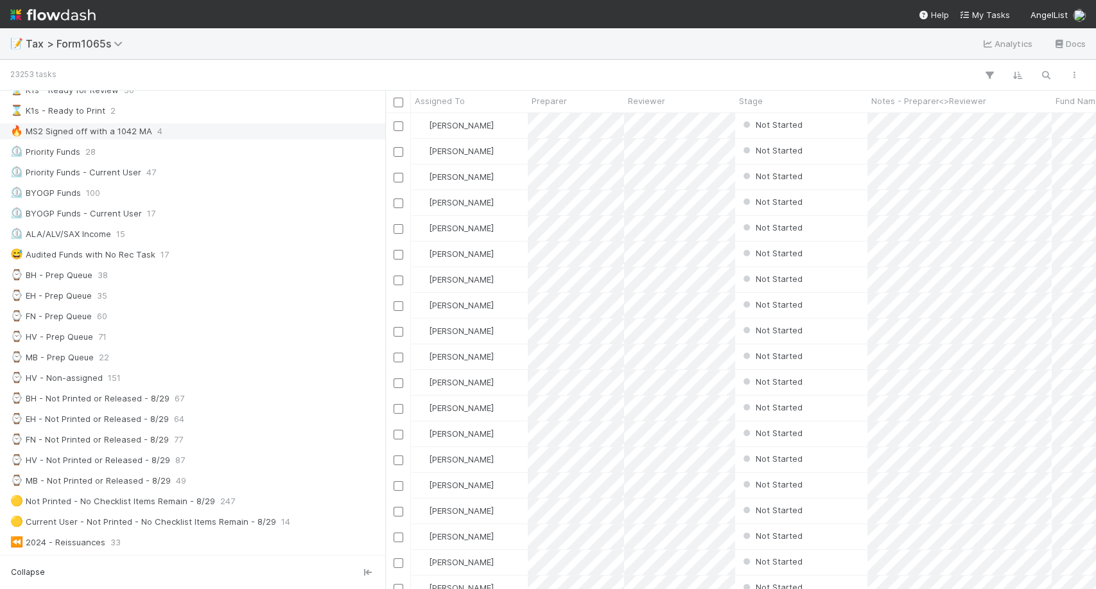
scroll to position [237, 0]
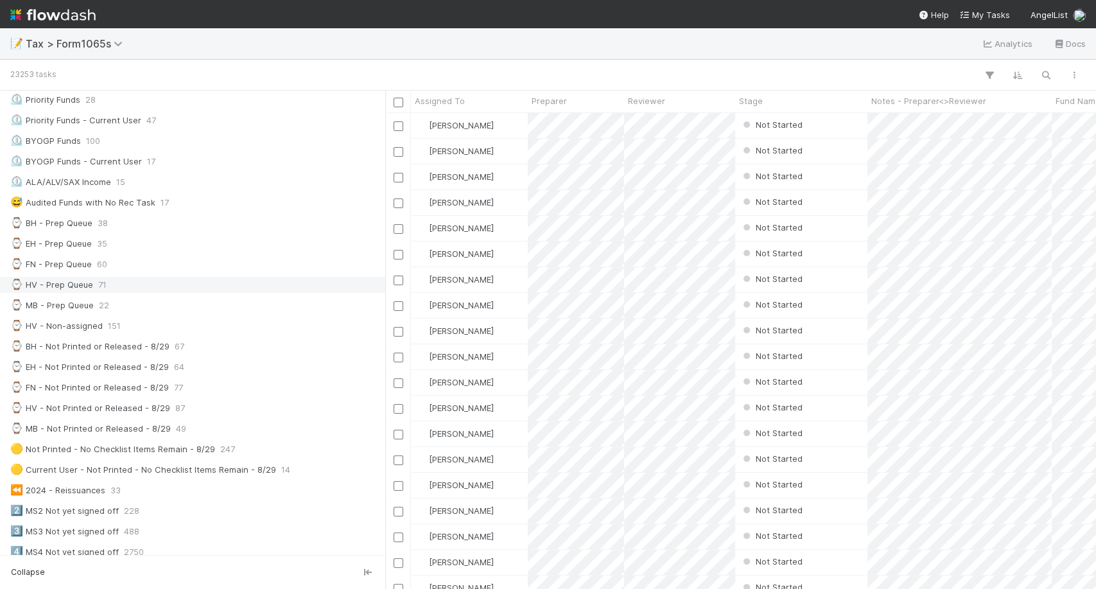
click at [254, 288] on div "⌚ HV - Prep Queue 71" at bounding box center [196, 285] width 372 height 16
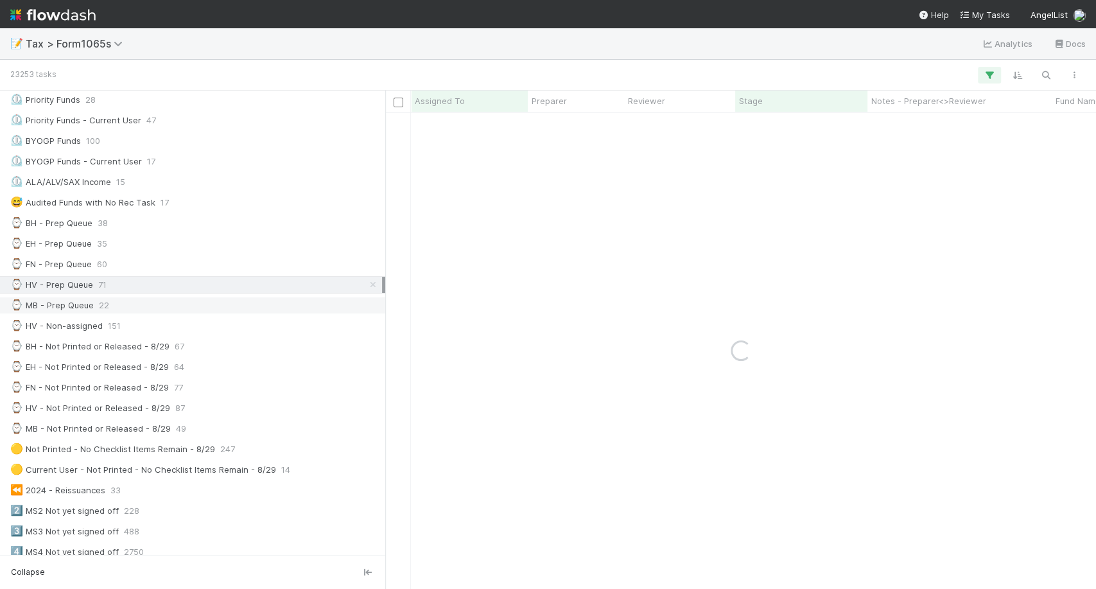
click at [247, 303] on div "⌚ MB - Prep Queue 22" at bounding box center [196, 305] width 372 height 16
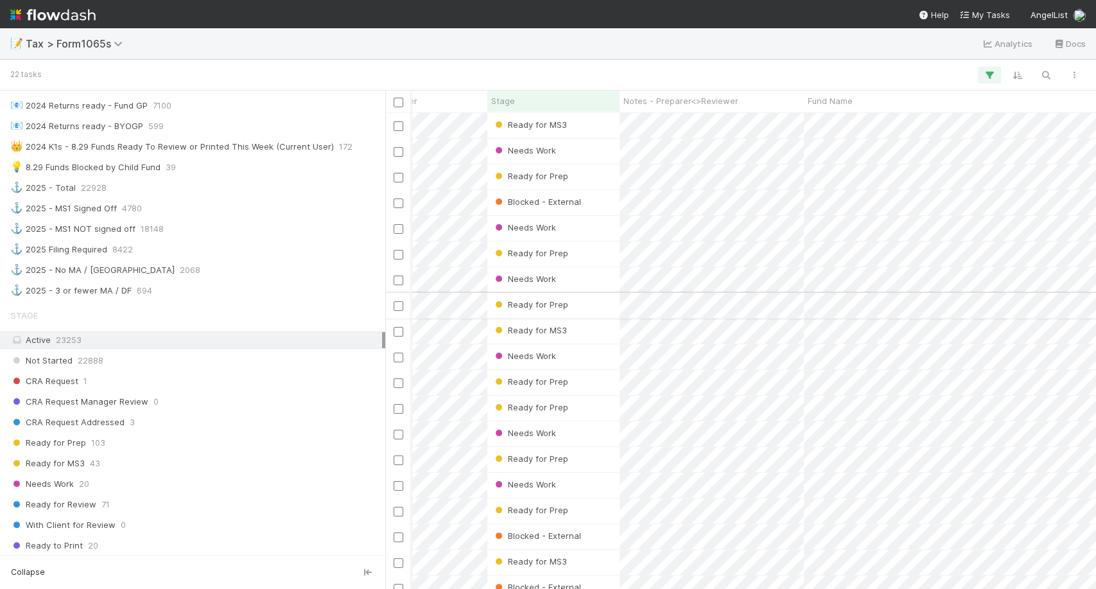
scroll to position [0, 247]
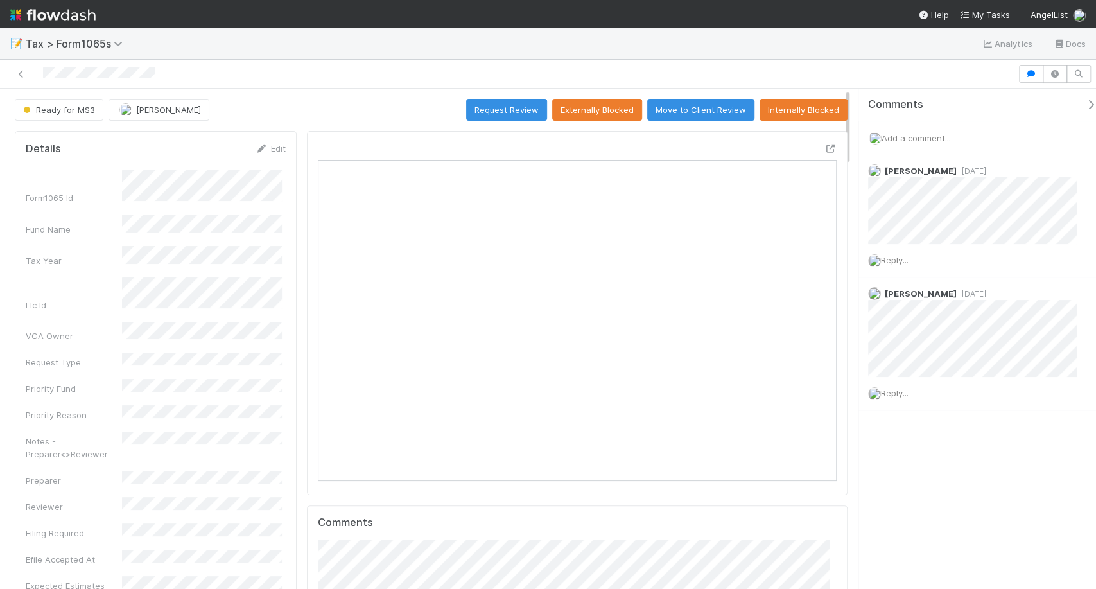
scroll to position [250, 501]
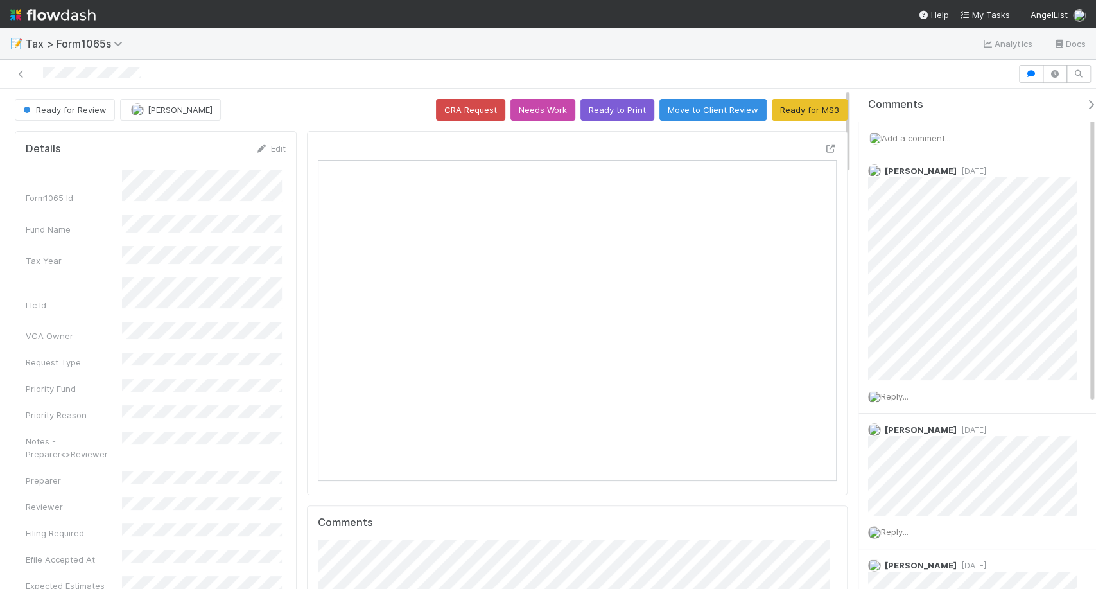
scroll to position [250, 245]
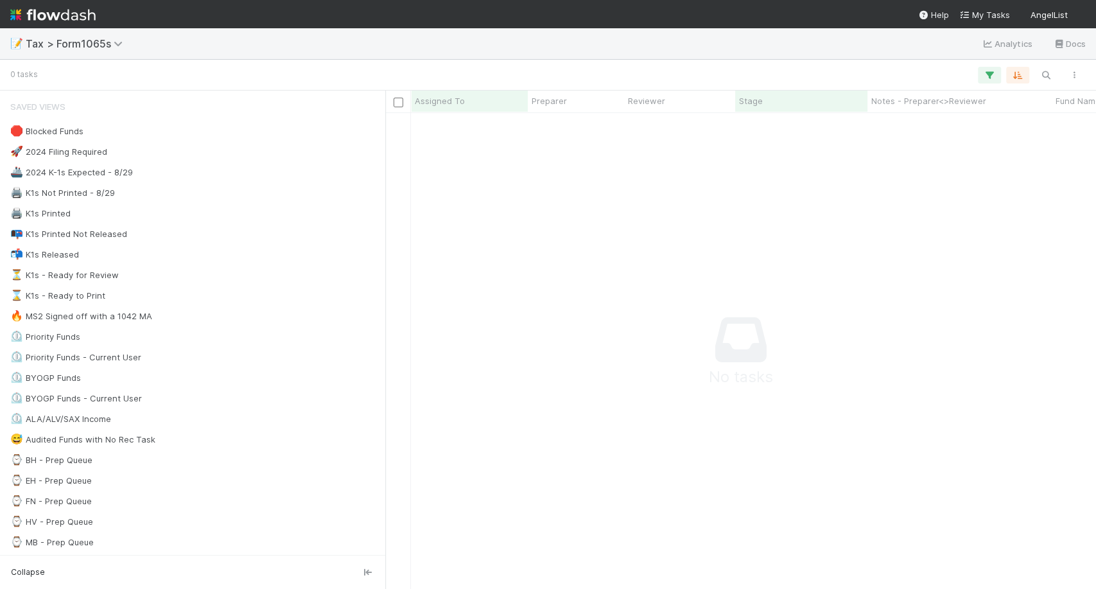
scroll to position [453, 688]
click at [114, 289] on div "⌛ K1s - Ready to Print 2" at bounding box center [196, 296] width 372 height 16
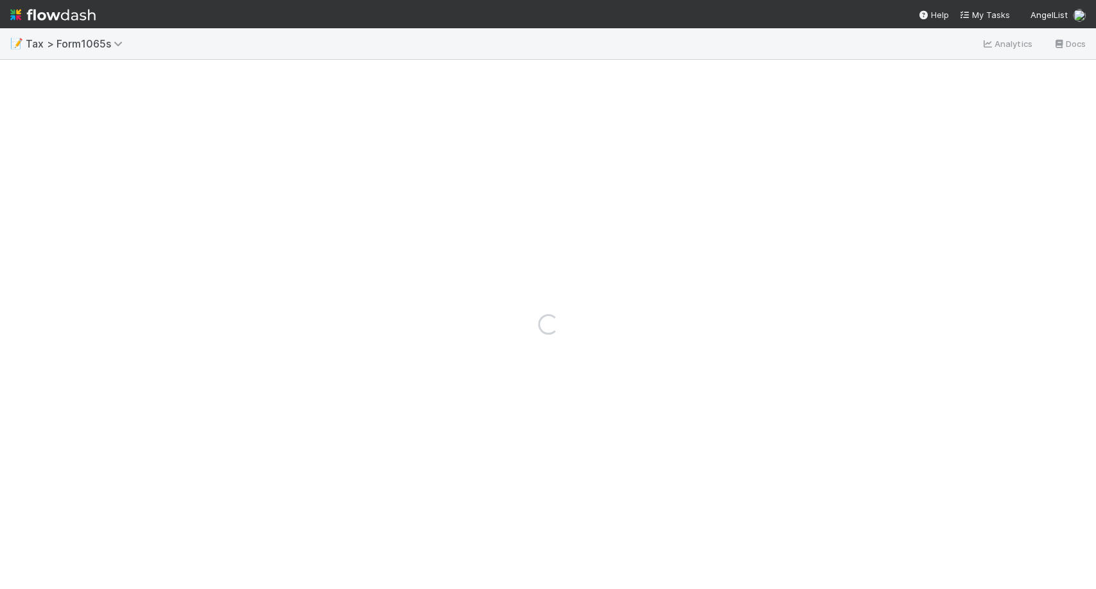
click at [64, 18] on img at bounding box center [52, 15] width 85 height 22
